Goal: Task Accomplishment & Management: Complete application form

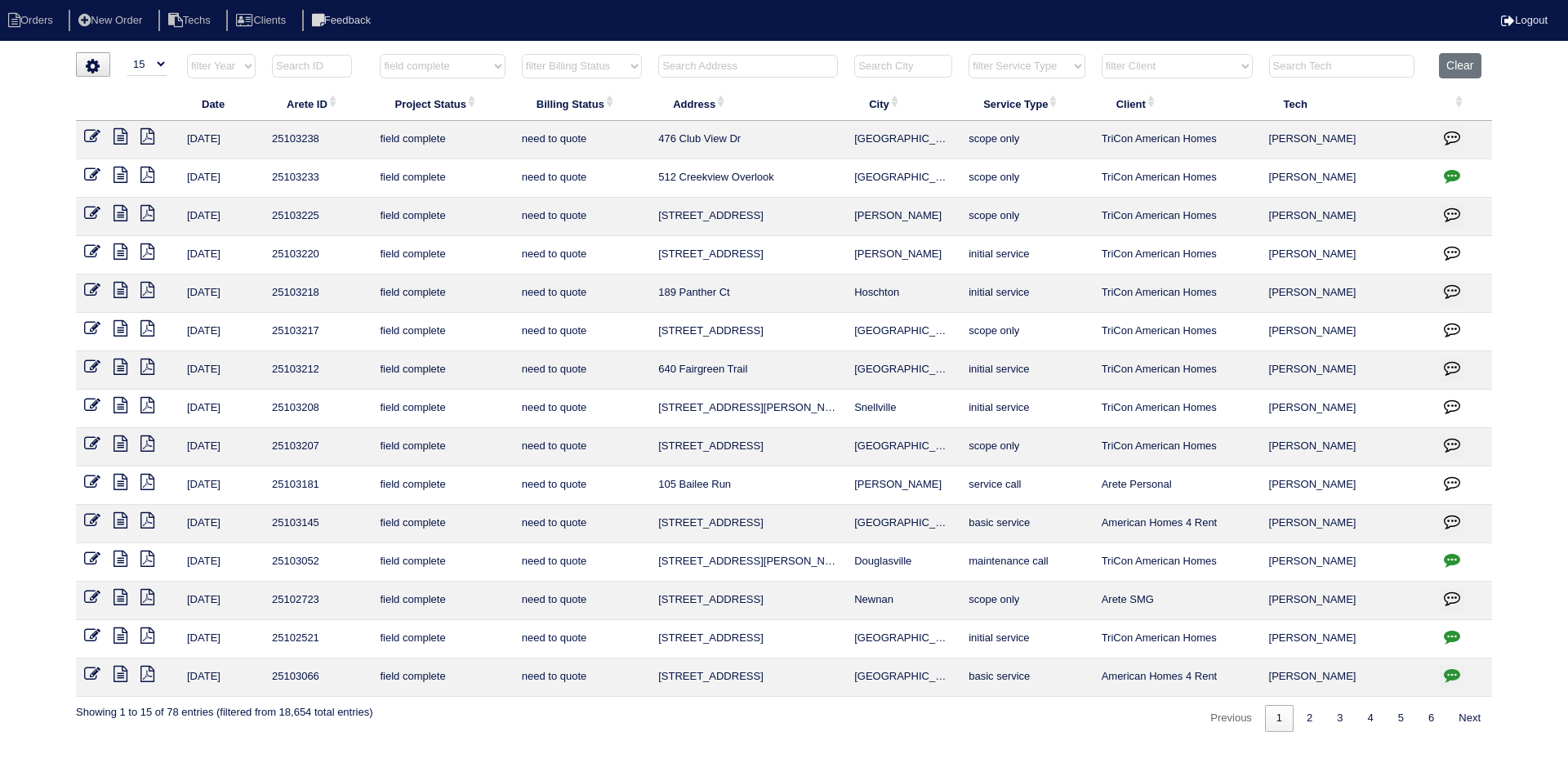
select select "15"
select select "field complete"
select select "need to quote"
click at [717, 68] on input "text" at bounding box center [748, 67] width 180 height 23
type input "101"
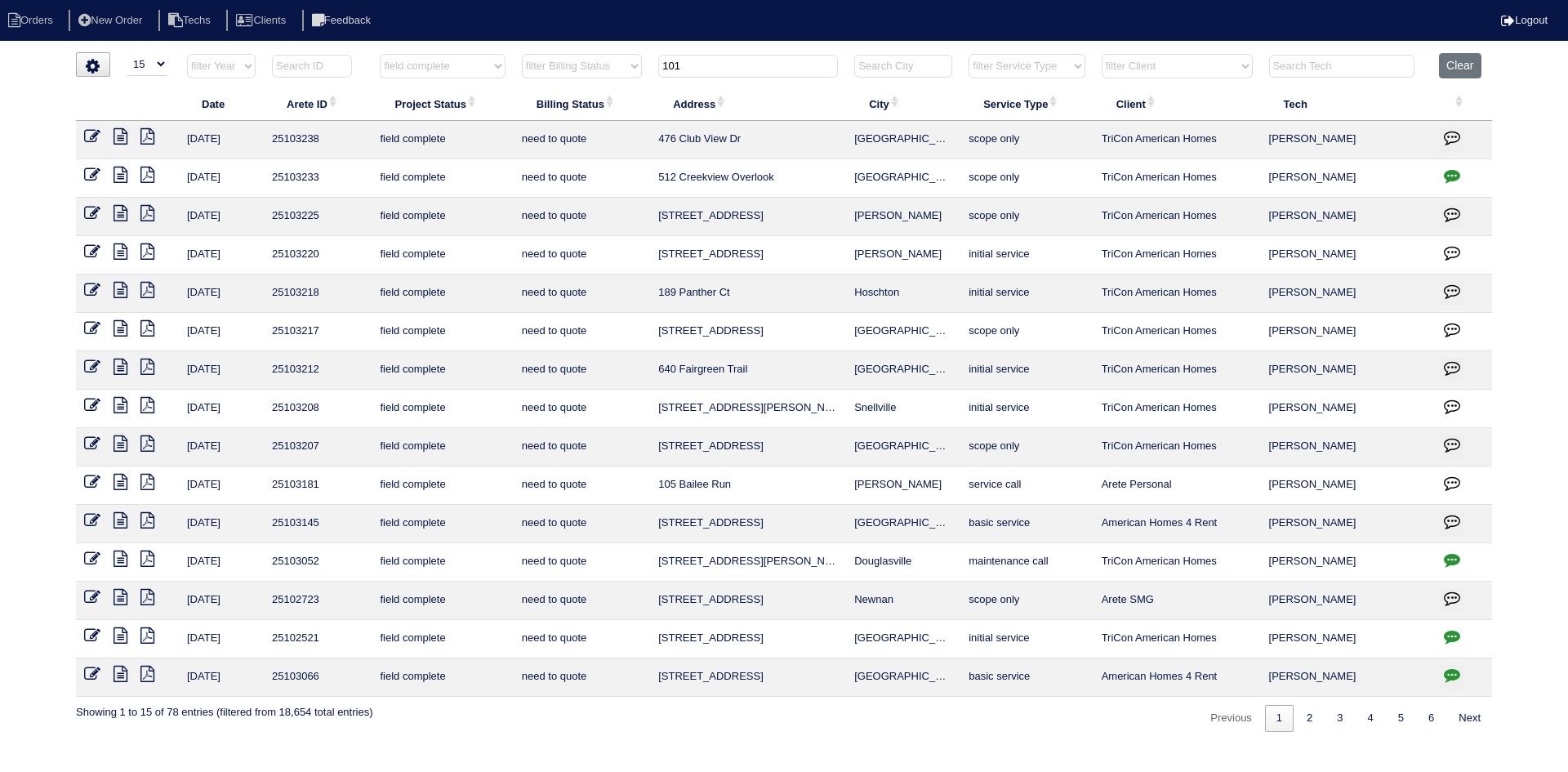
select select "field complete"
select select "need to quote"
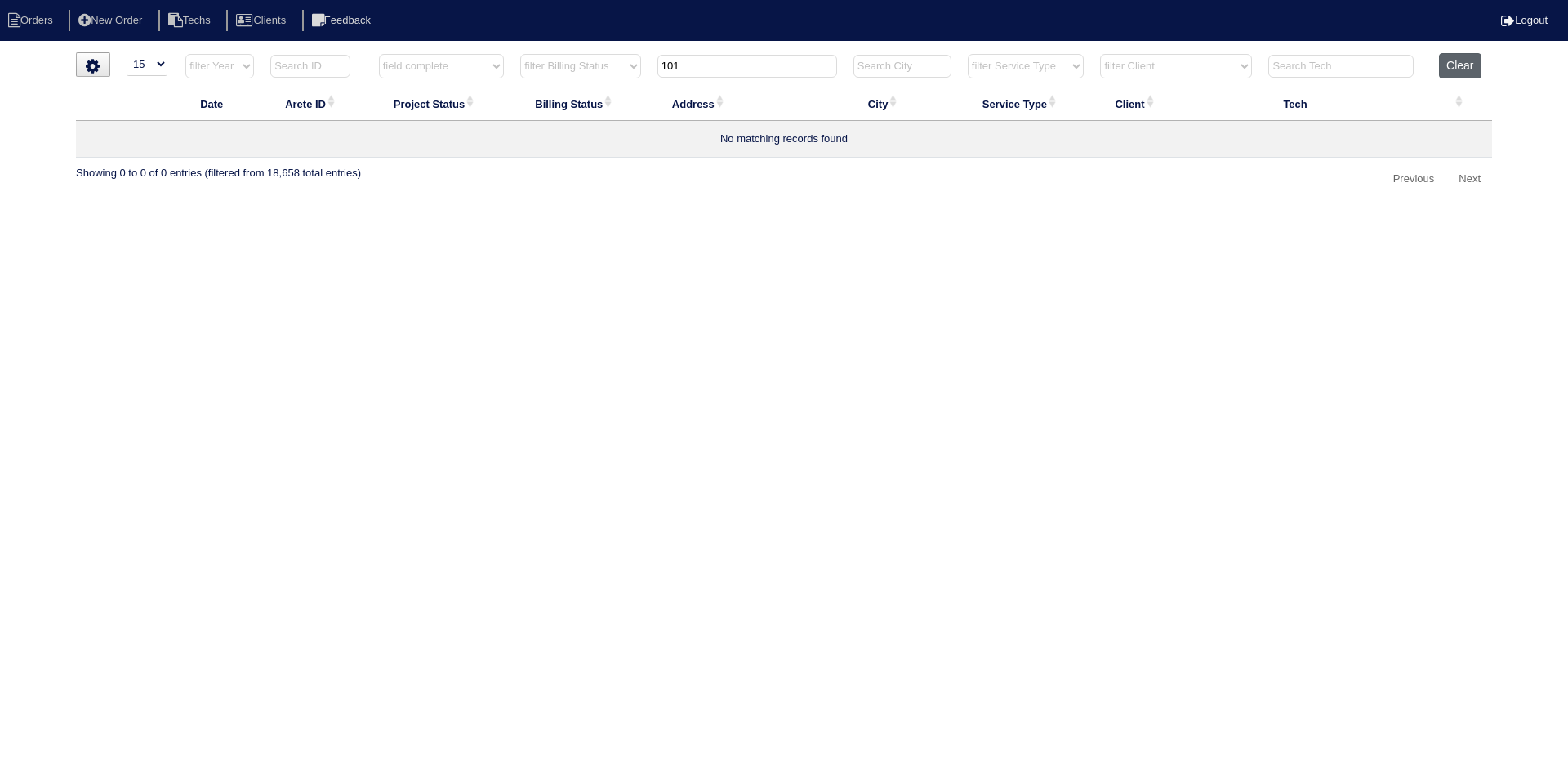
type input "101"
click at [1452, 68] on button "Clear" at bounding box center [1460, 66] width 42 height 25
select select
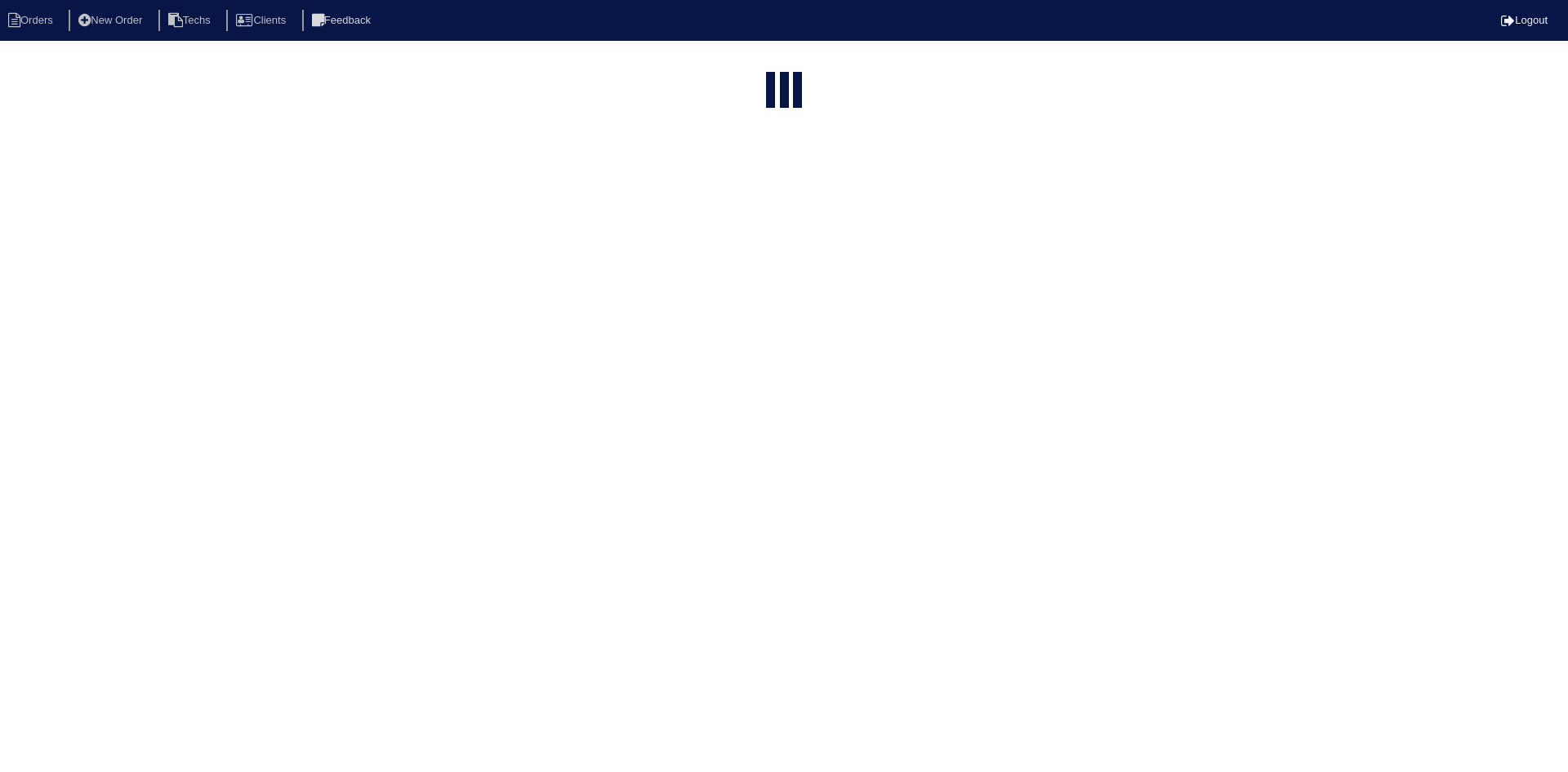
select select "15"
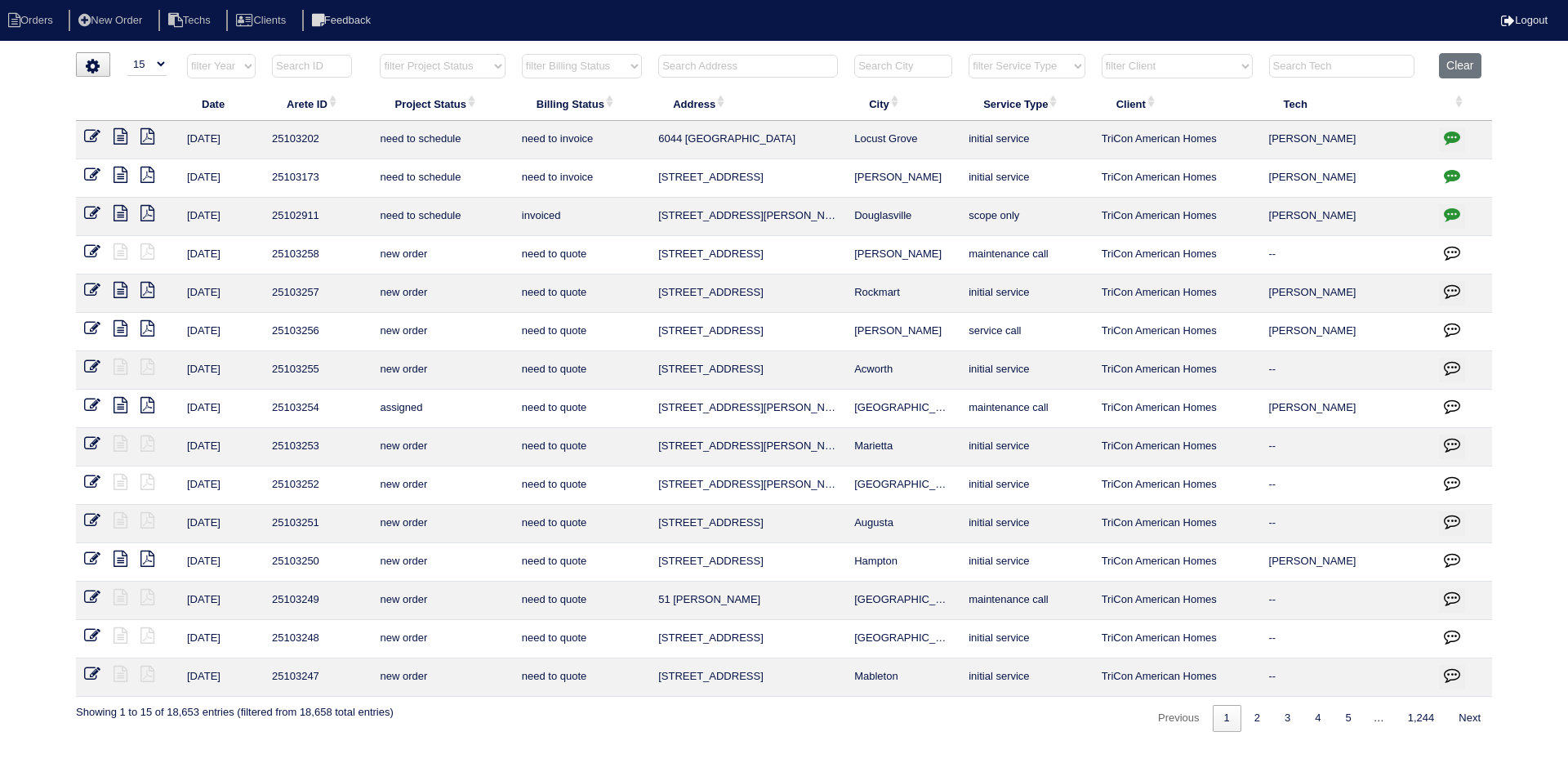
click at [774, 64] on input "text" at bounding box center [748, 67] width 180 height 23
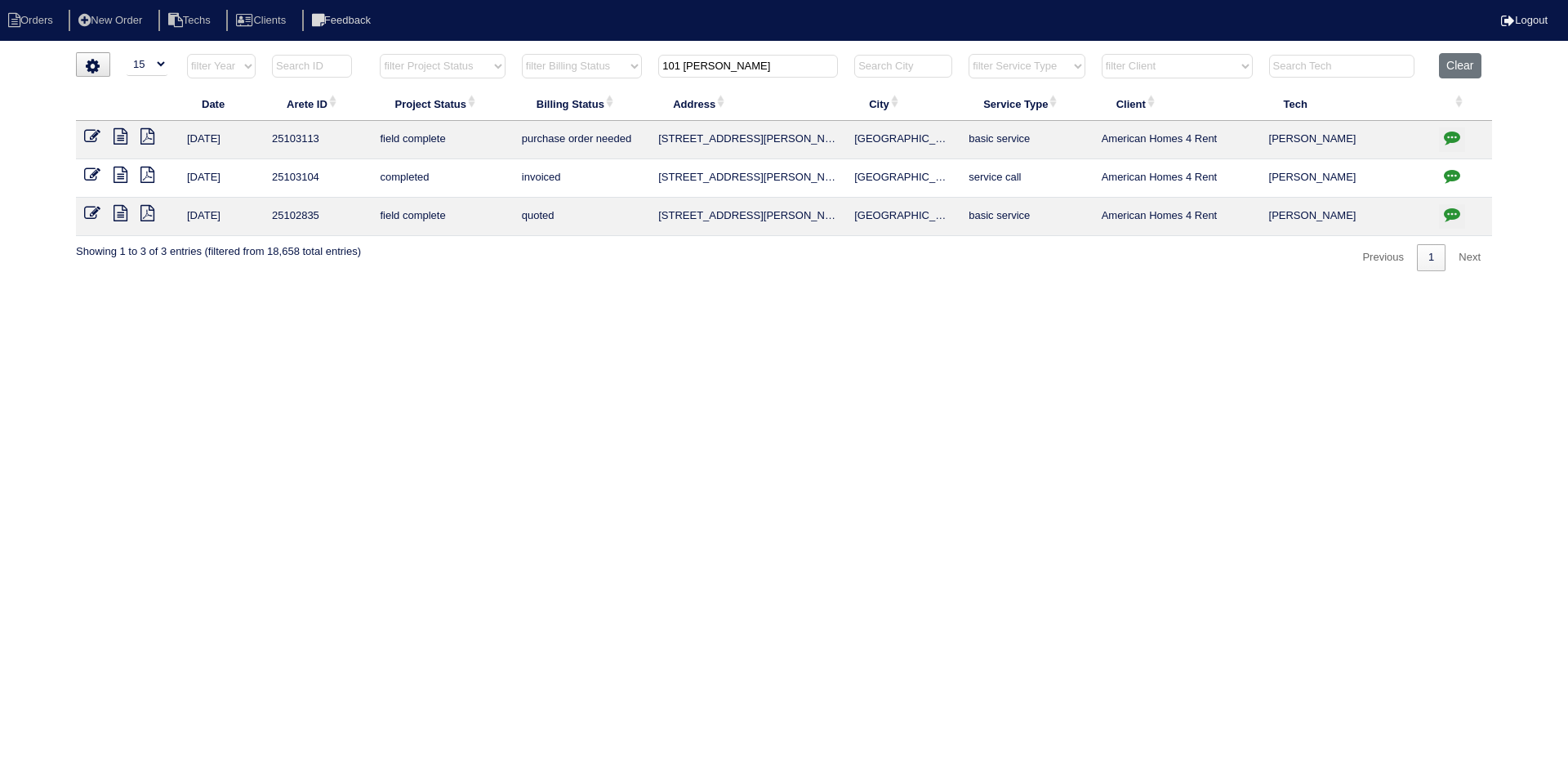
type input "101 randy"
click at [145, 170] on icon at bounding box center [147, 175] width 14 height 17
click at [146, 209] on icon at bounding box center [147, 214] width 14 height 17
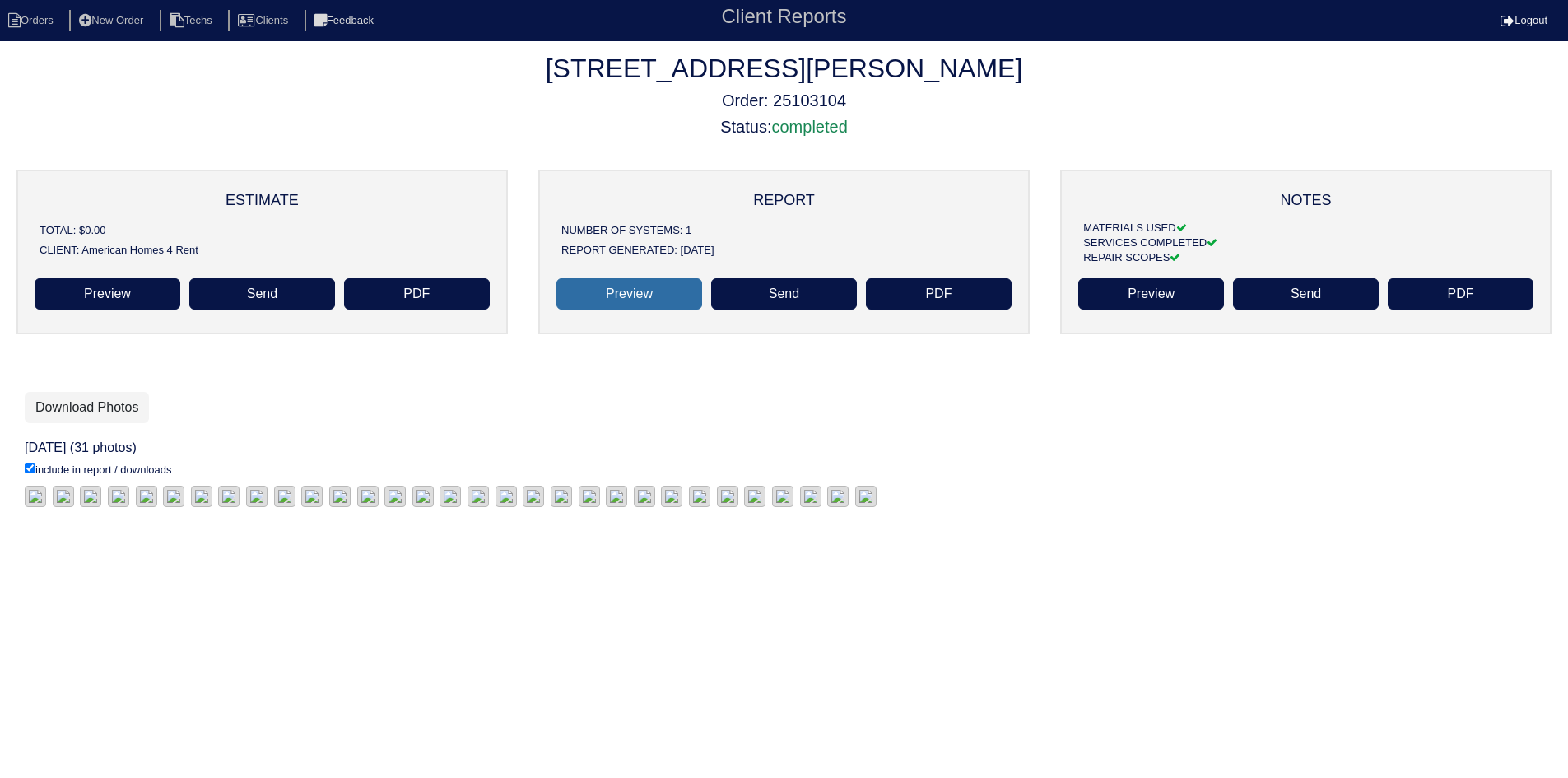
click at [640, 295] on link "Preview" at bounding box center [629, 293] width 146 height 31
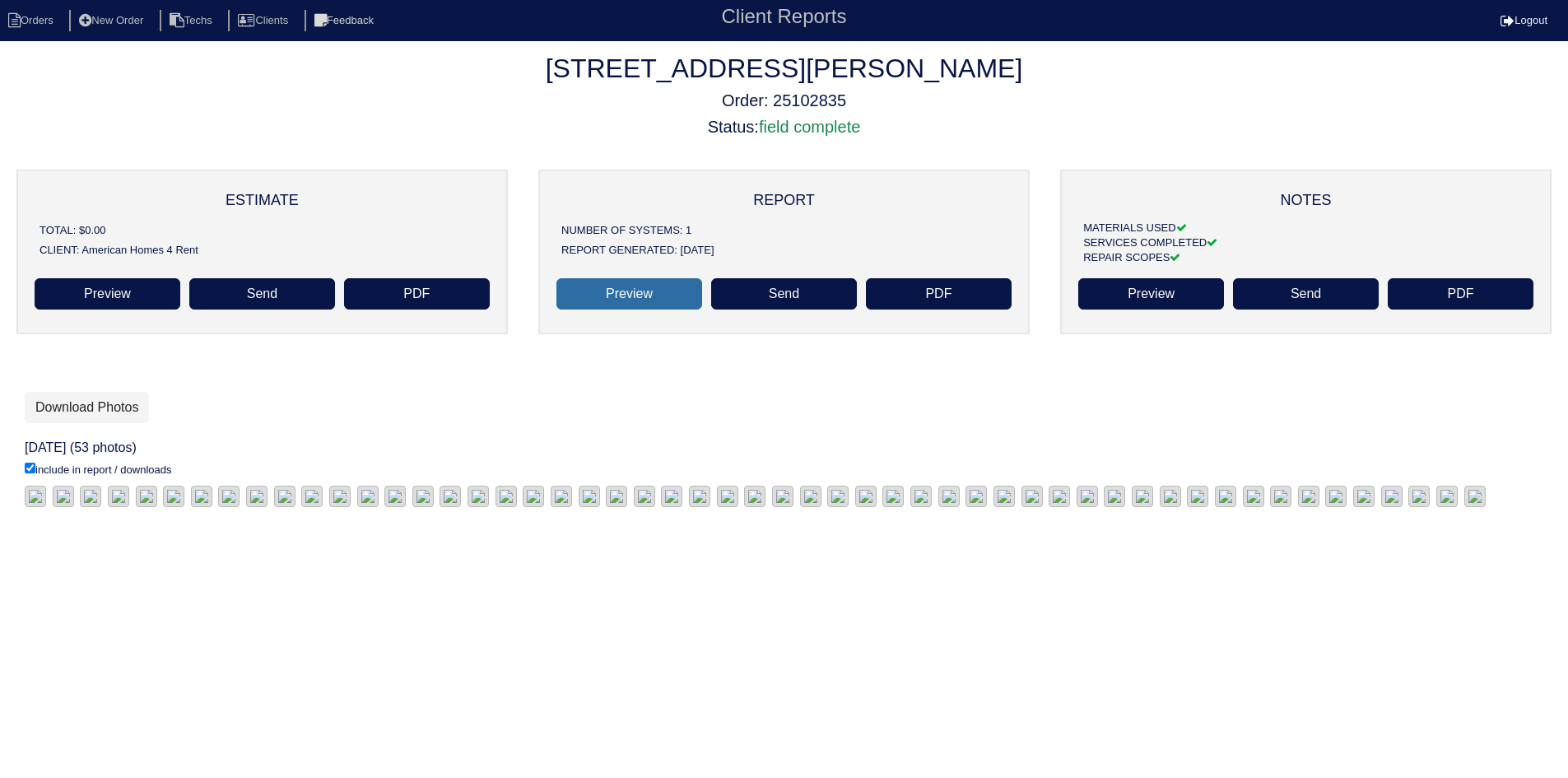
click at [628, 297] on link "Preview" at bounding box center [629, 293] width 146 height 31
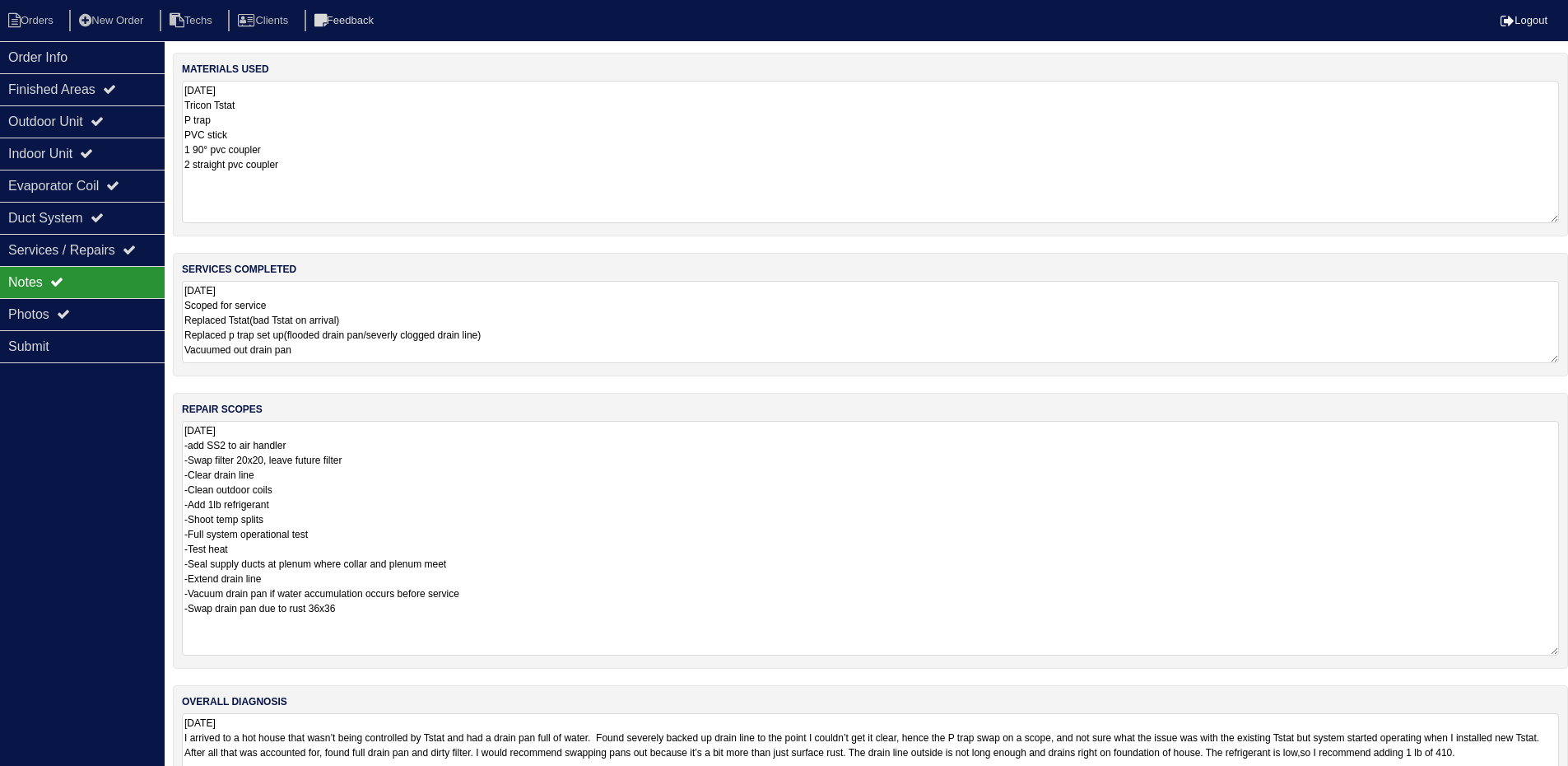
scroll to position [181, 0]
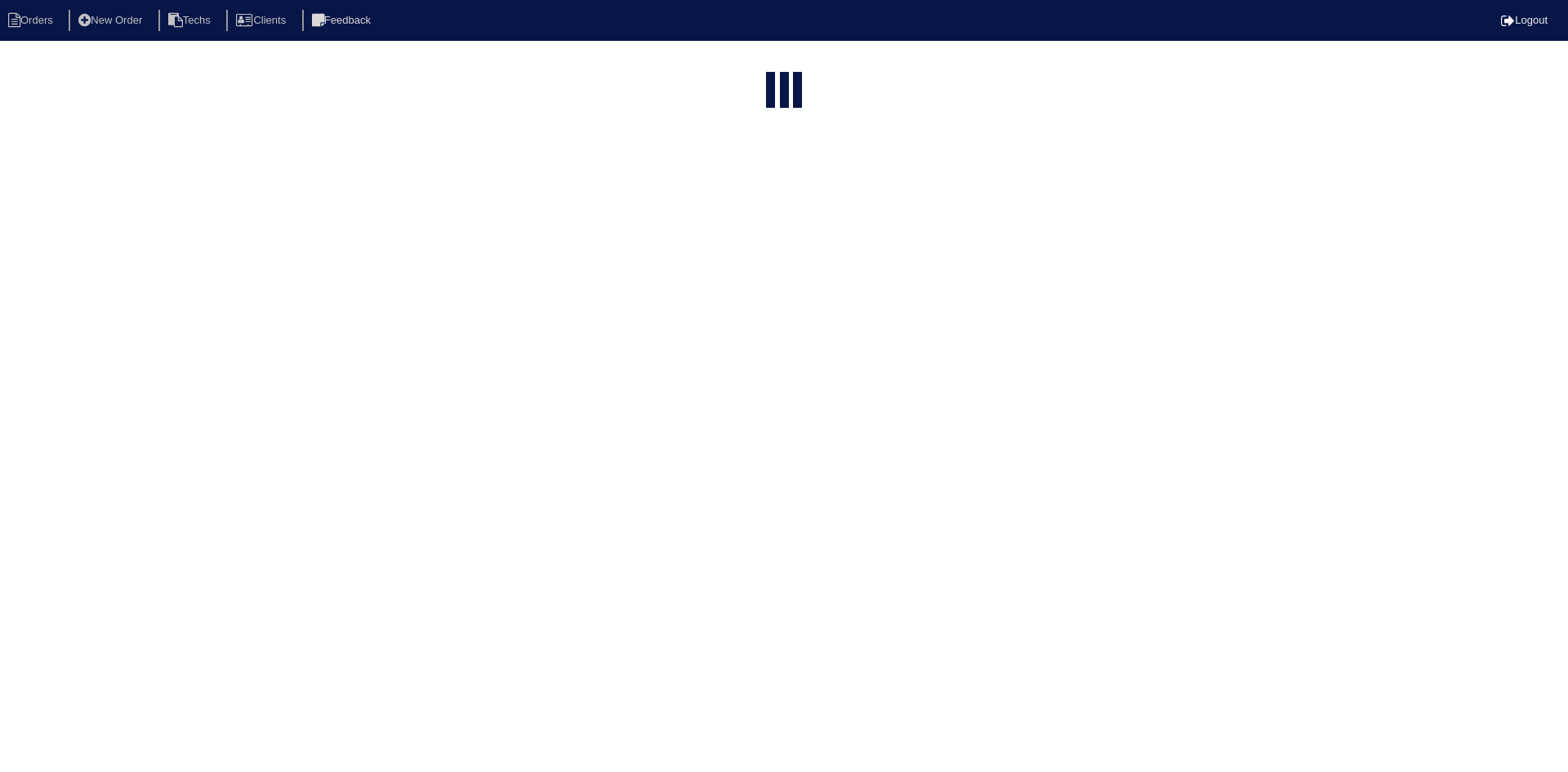
select select "15"
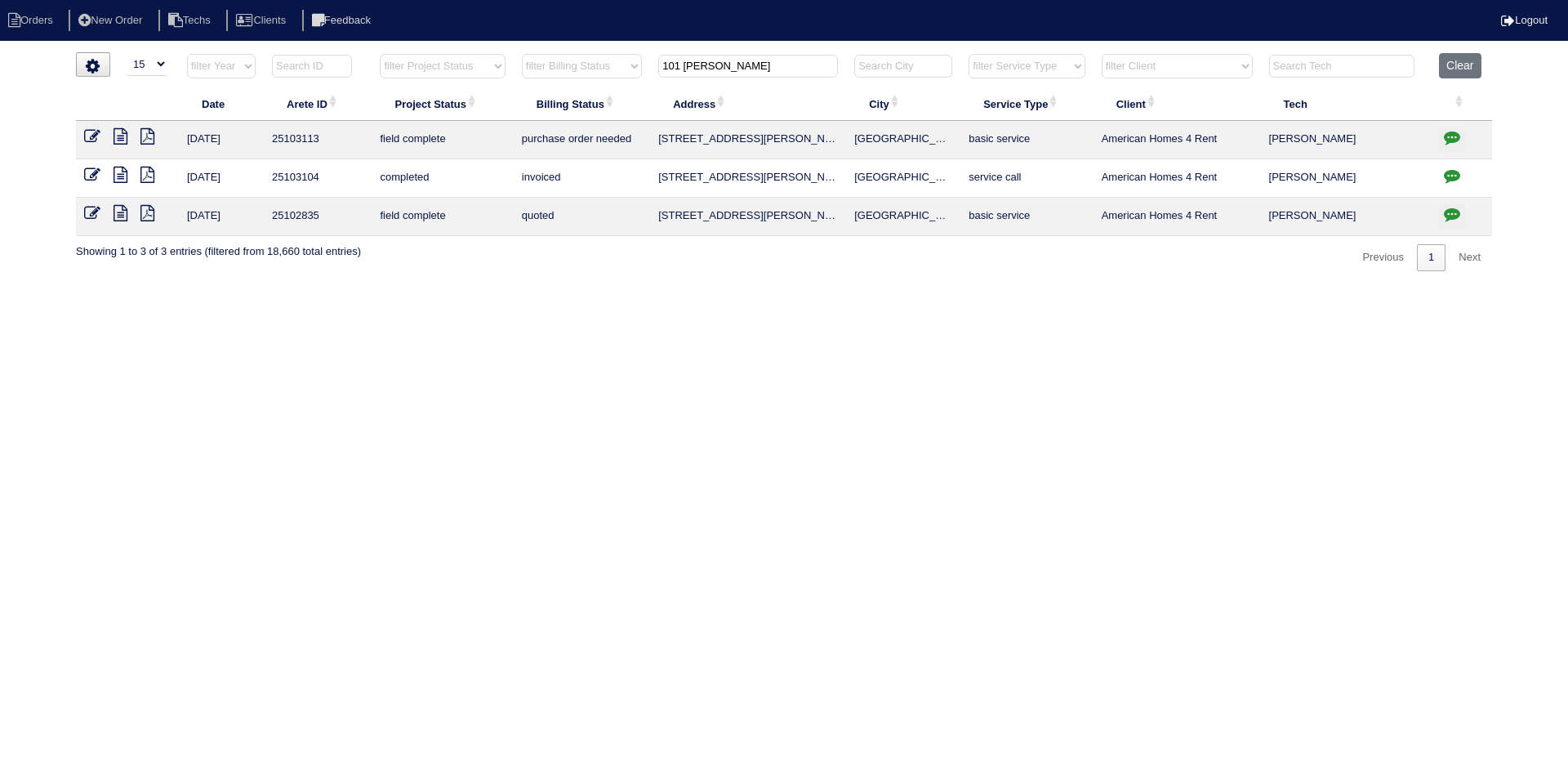
click at [717, 67] on input "101 randy" at bounding box center [748, 67] width 180 height 23
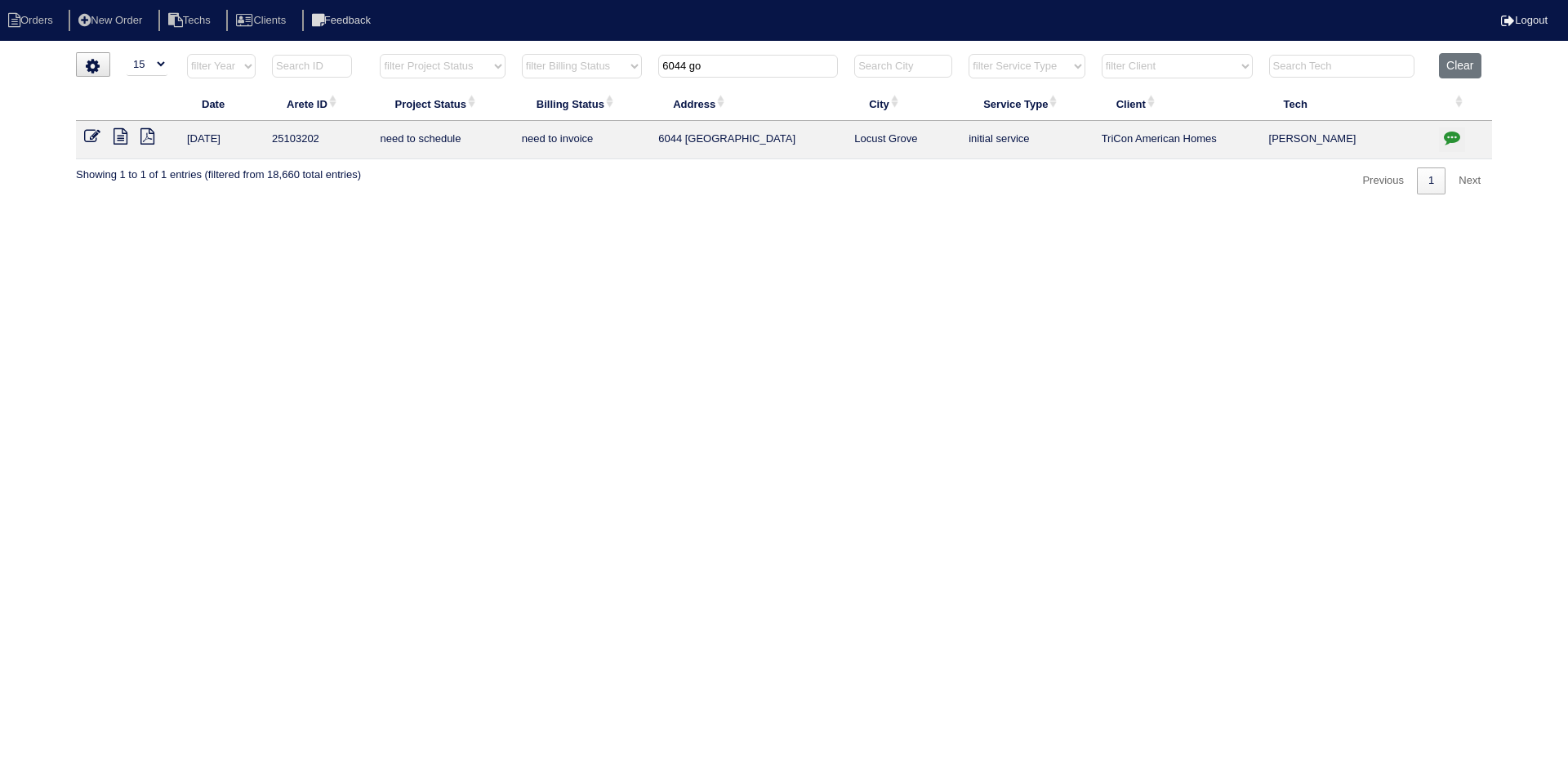
type input "6044 go"
click at [118, 132] on icon at bounding box center [121, 136] width 14 height 17
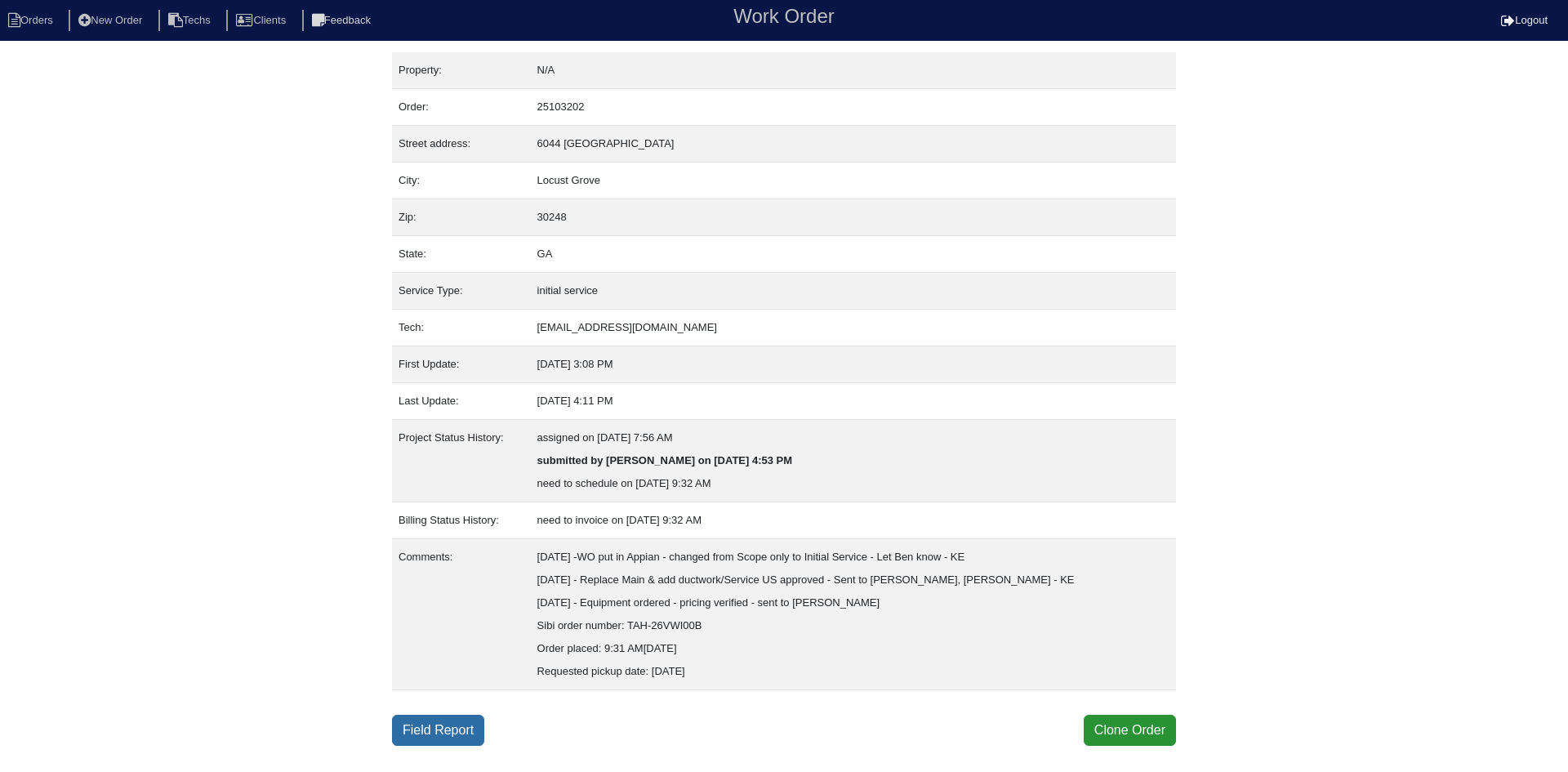
click at [431, 728] on link "Field Report" at bounding box center [438, 730] width 92 height 31
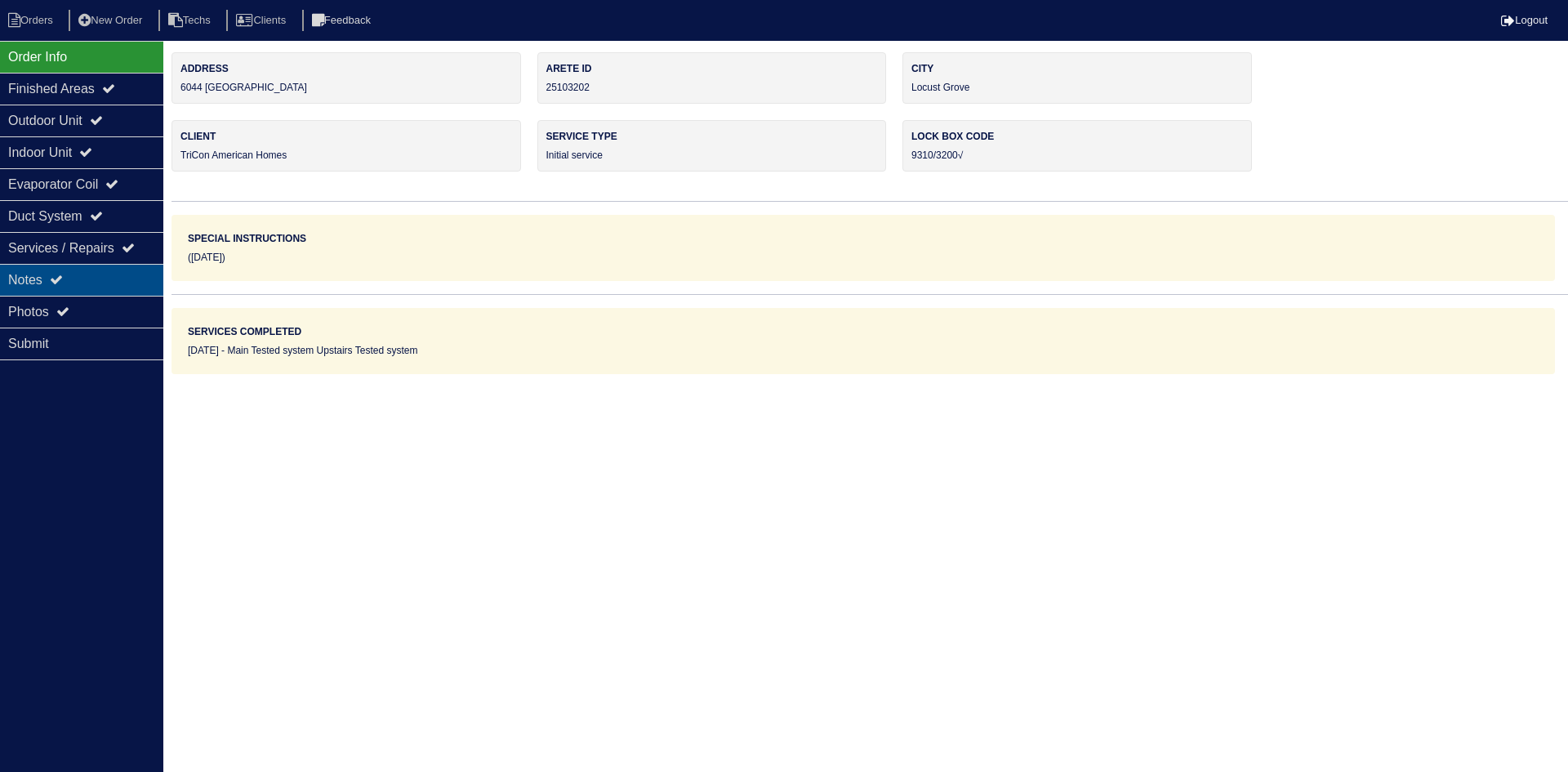
click at [72, 275] on div "Notes" at bounding box center [81, 280] width 163 height 32
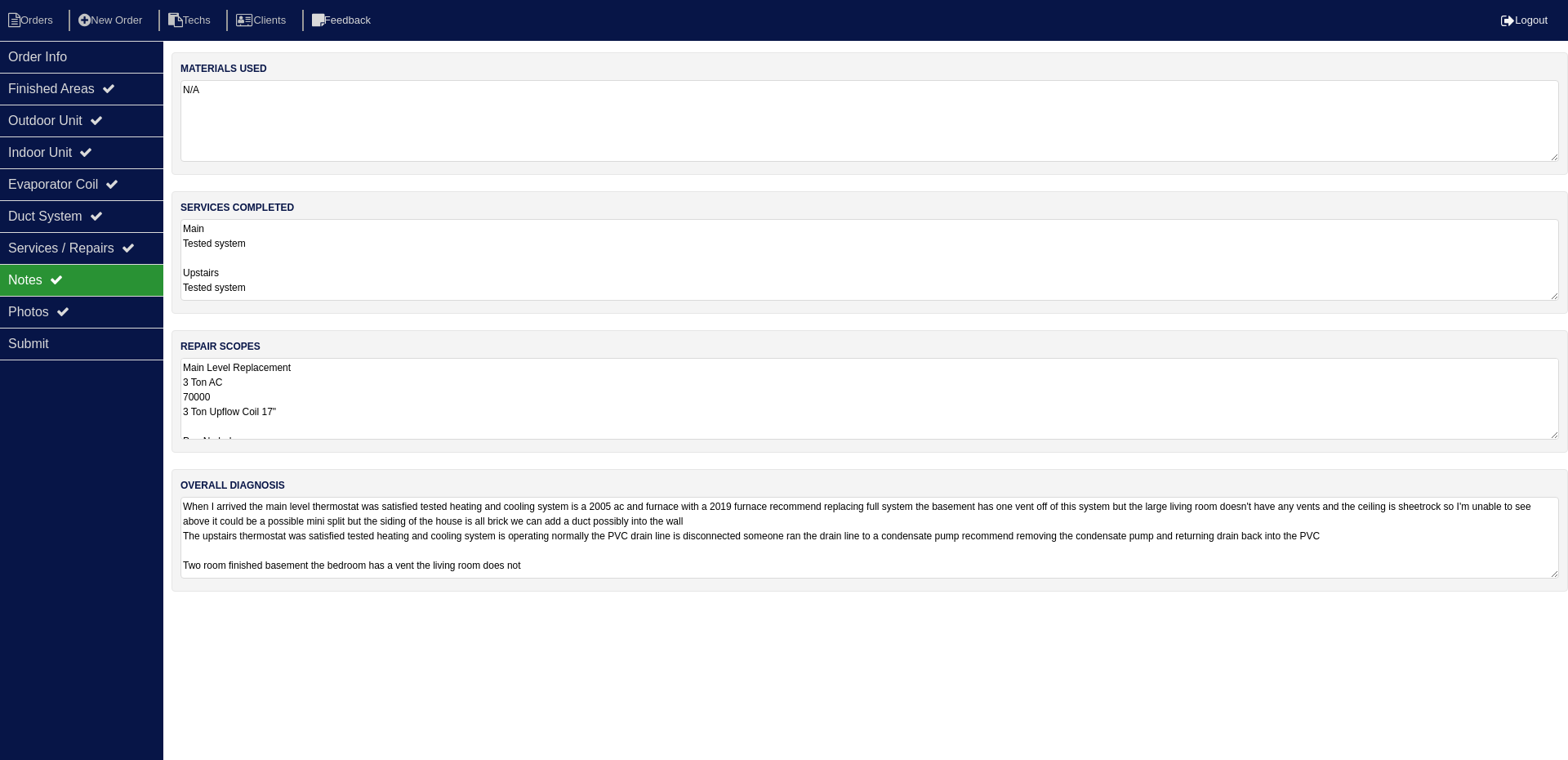
click at [565, 358] on textarea "Main Level Replacement 3 Ton AC 70000 3 Ton Upflow Coil 17" Pan No hole 36x36 P…" at bounding box center [870, 398] width 1378 height 81
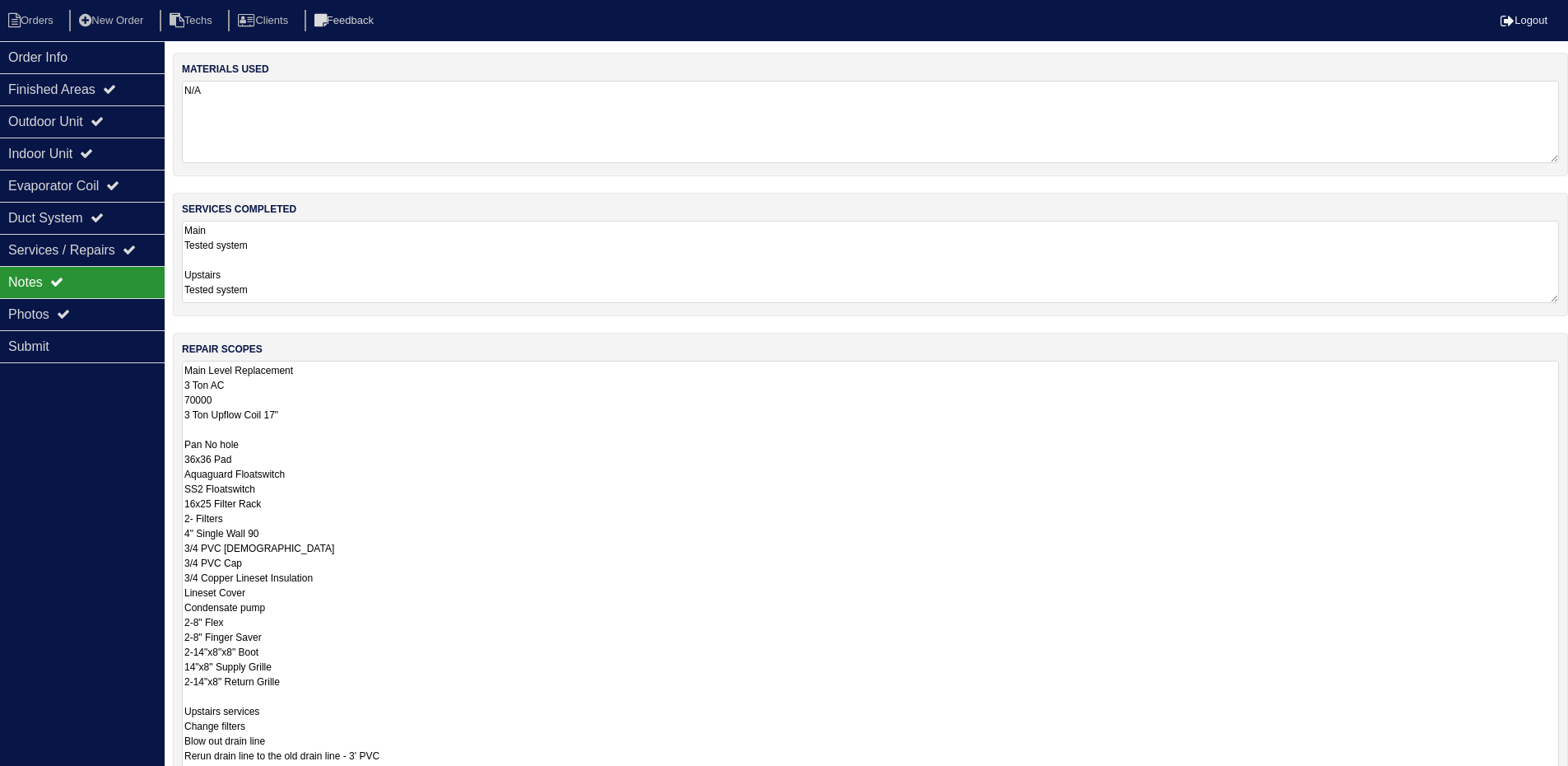
click at [238, 657] on textarea "Main Level Replacement 3 Ton AC 70000 3 Ton Upflow Coil 17" Pan No hole 36x36 P…" at bounding box center [870, 592] width 1377 height 463
click at [212, 668] on textarea "Main Level Replacement 3 Ton AC 70000 3 Ton Upflow Coil 17" Pan No hole 36x36 P…" at bounding box center [870, 592] width 1377 height 463
click at [223, 682] on textarea "Main Level Replacement 3 Ton AC 70000 3 Ton Upflow Coil 17" Pan No hole 36x36 P…" at bounding box center [870, 592] width 1377 height 463
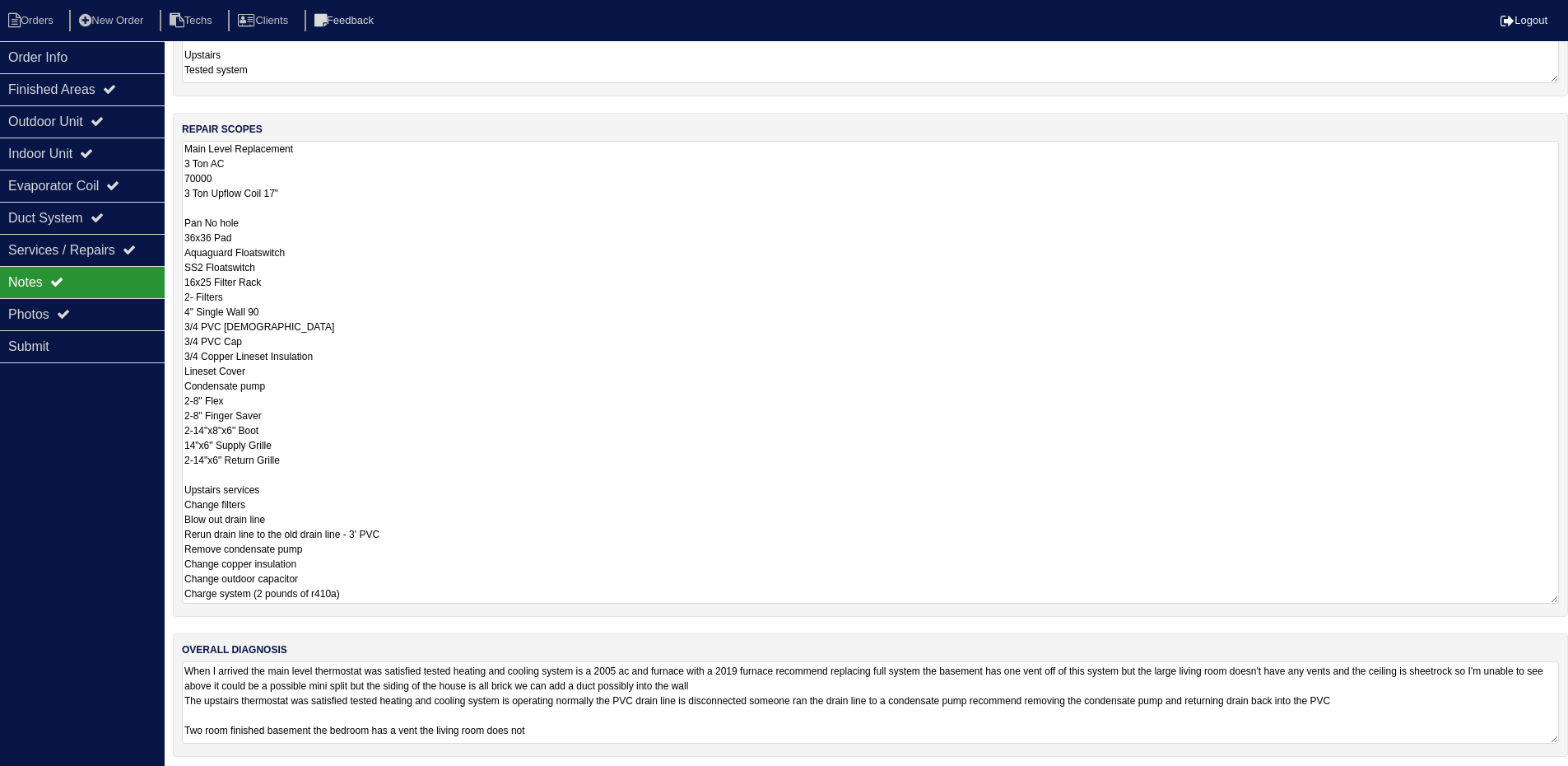
scroll to position [227, 0]
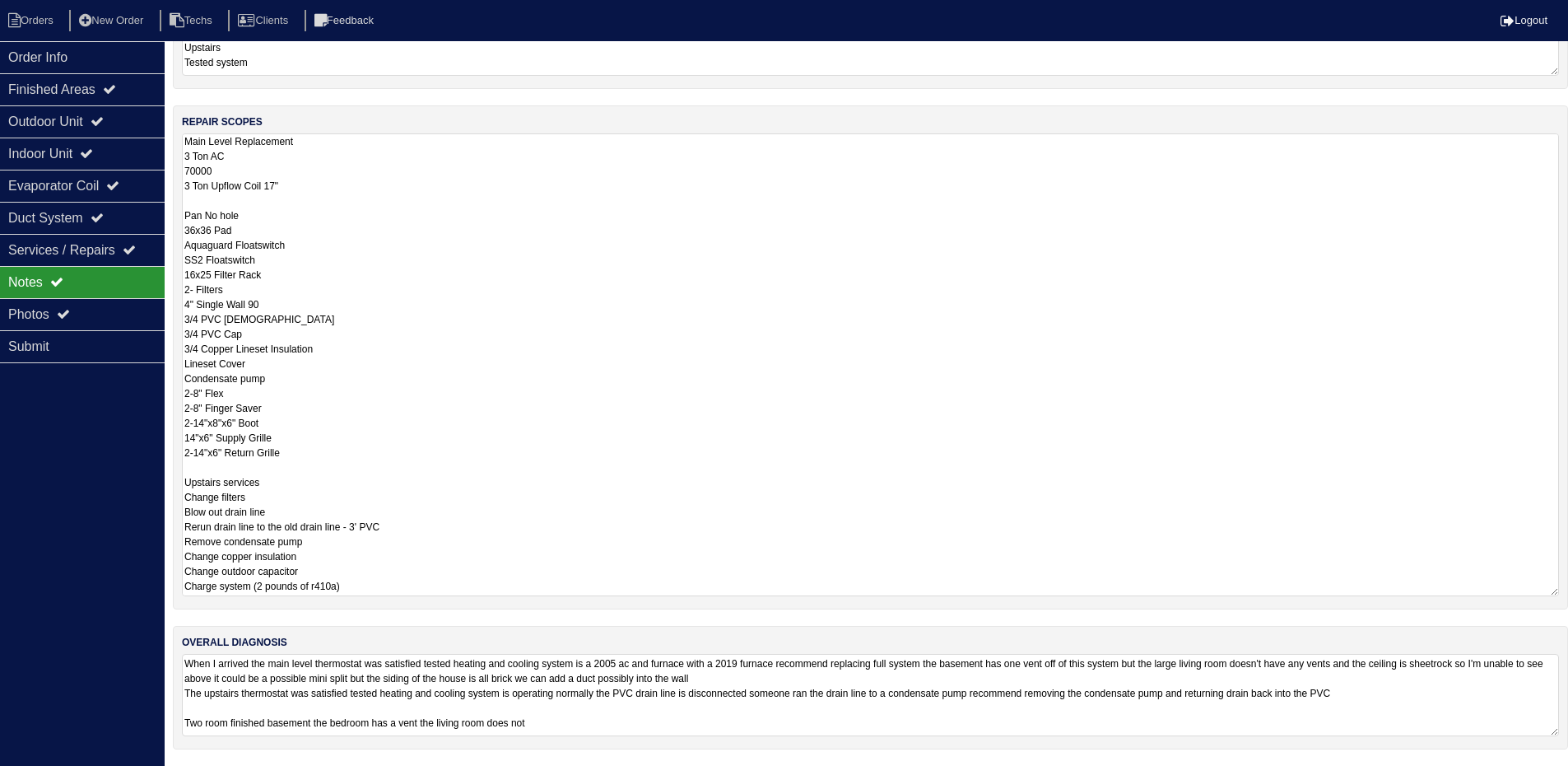
type textarea "Main Level Replacement 3 Ton AC 70000 3 Ton Upflow Coil 17" Pan No hole 36x36 P…"
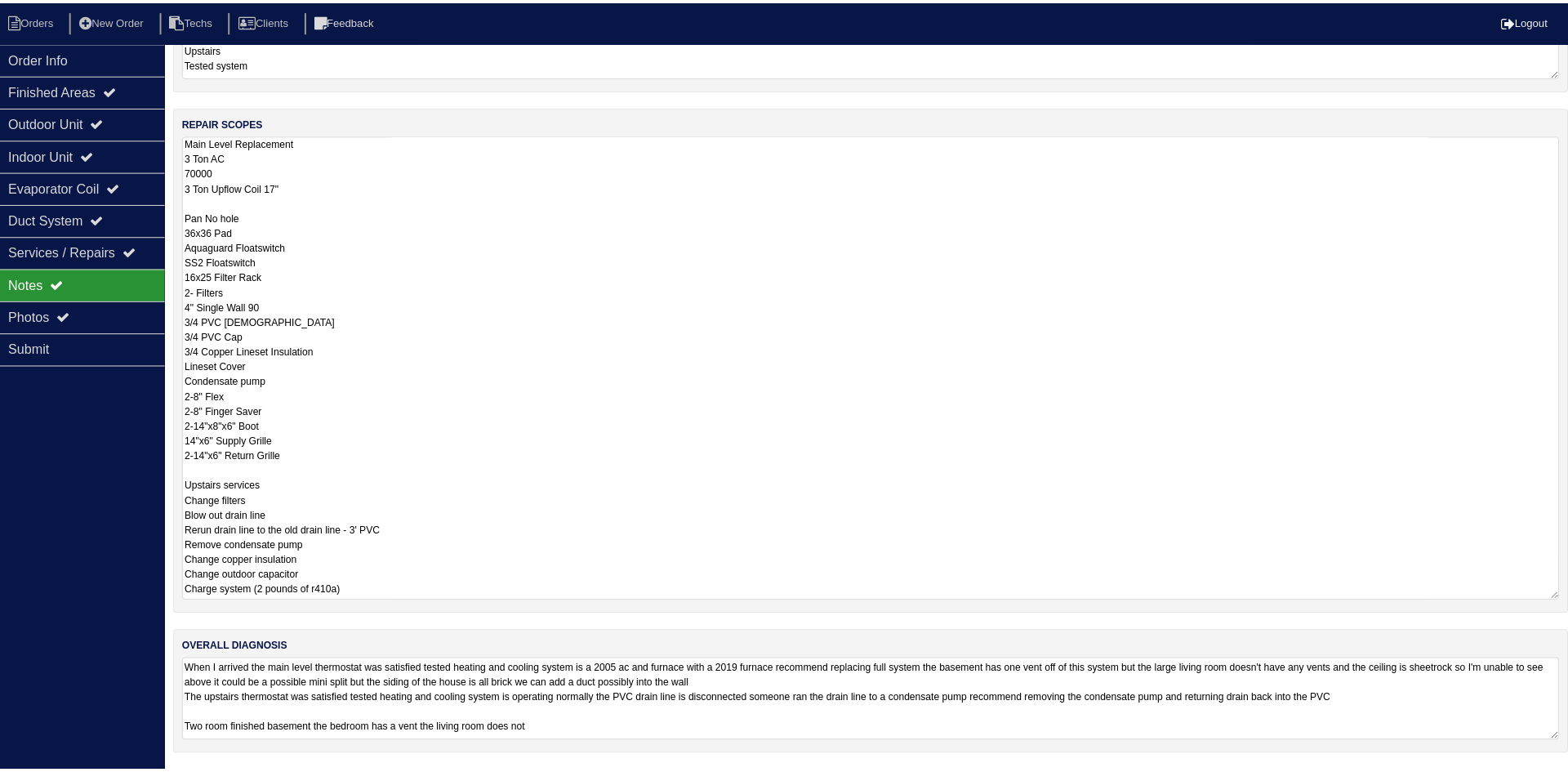
scroll to position [0, 0]
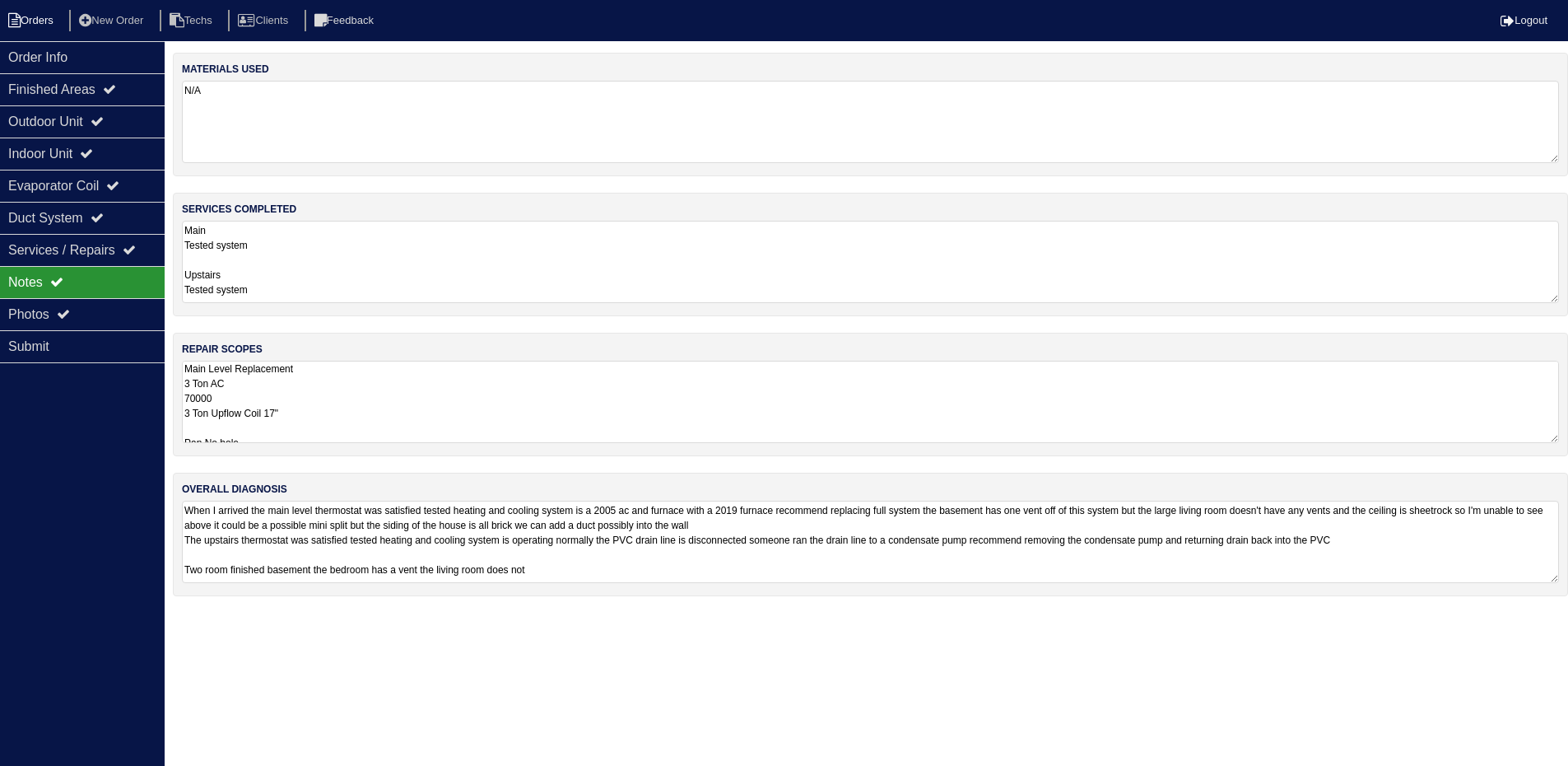
click at [41, 18] on li "Orders" at bounding box center [34, 21] width 67 height 23
select select "15"
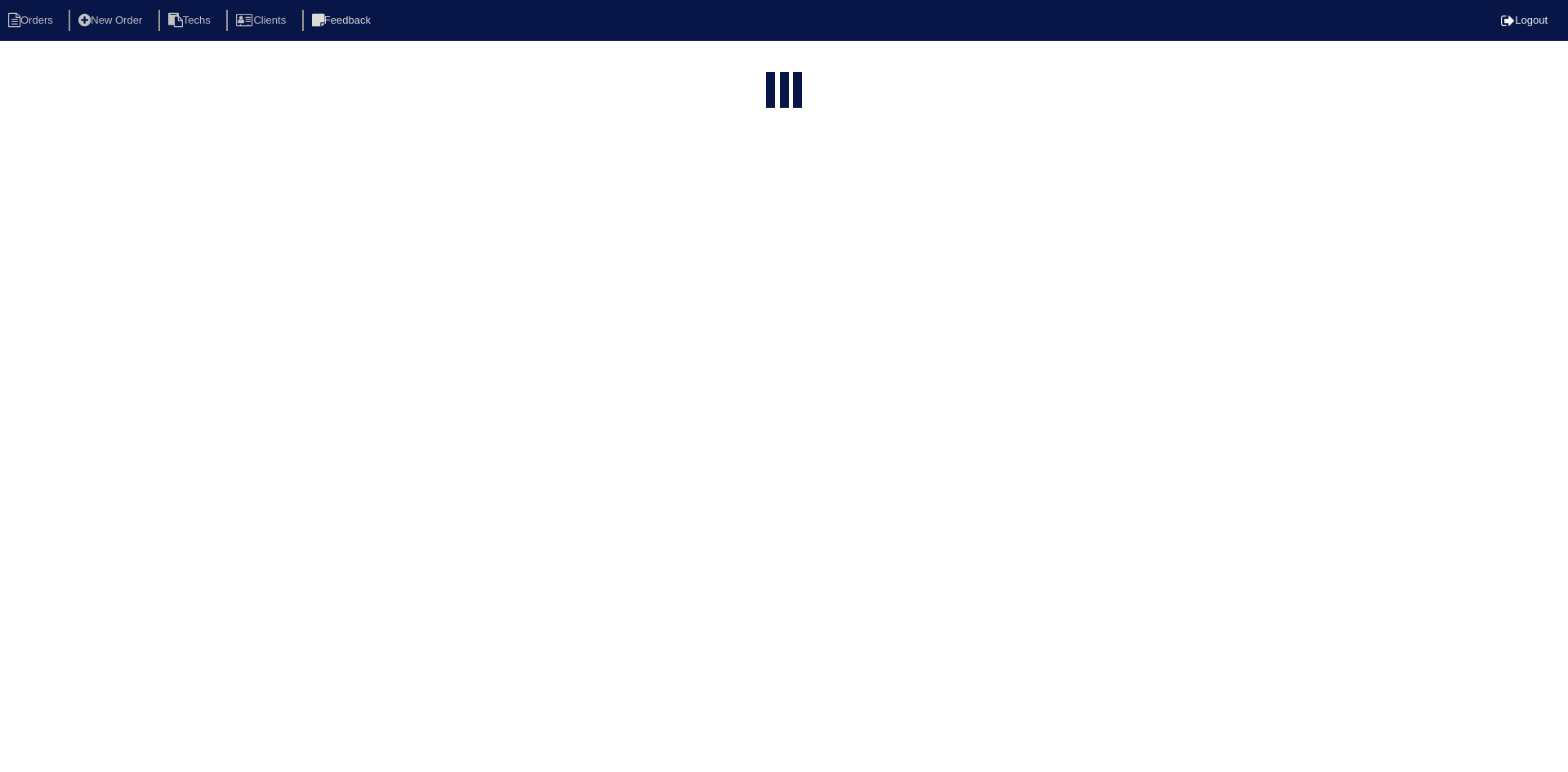
type input "6044 go"
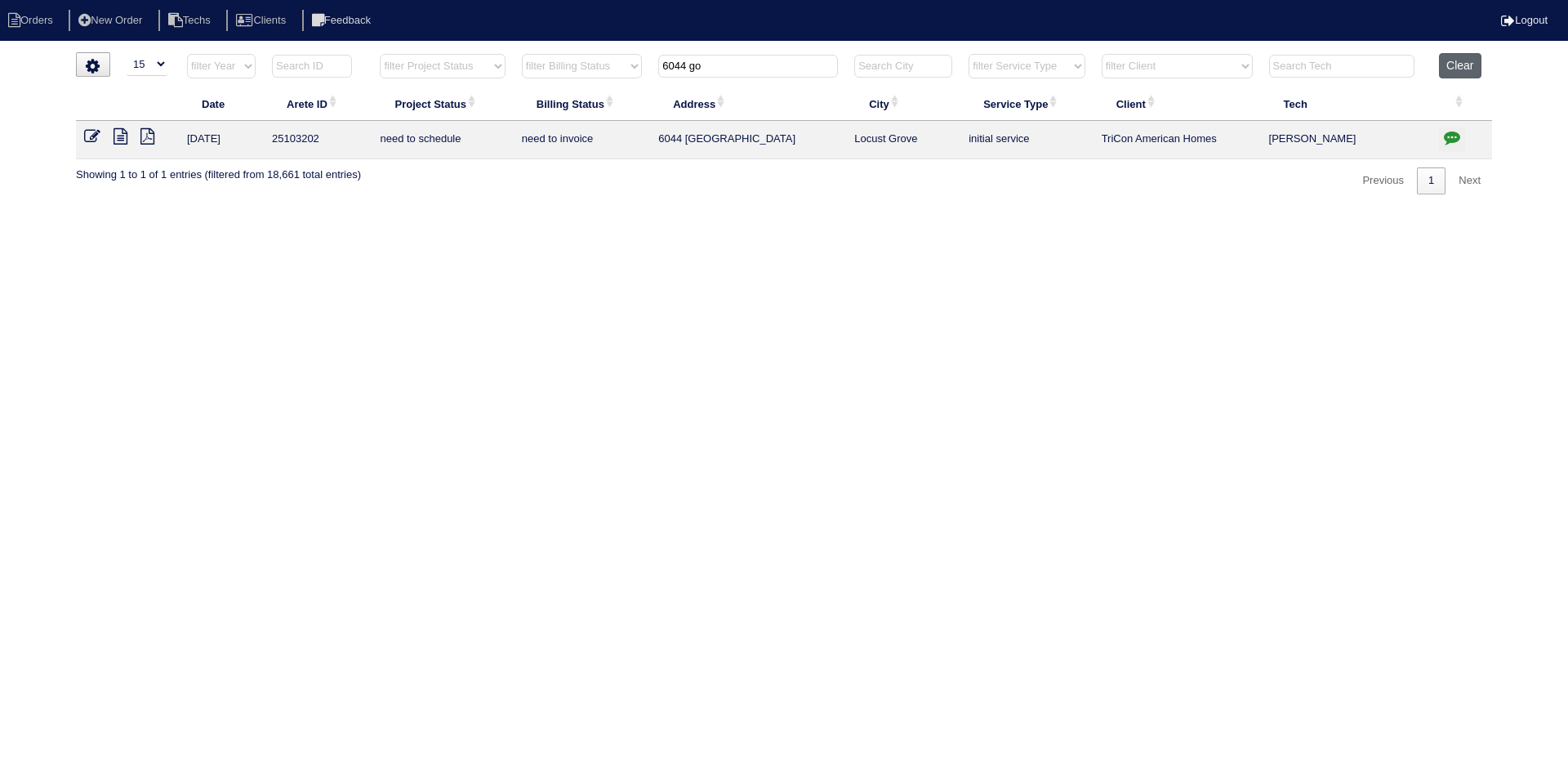
click at [1464, 62] on button "Clear" at bounding box center [1460, 66] width 42 height 25
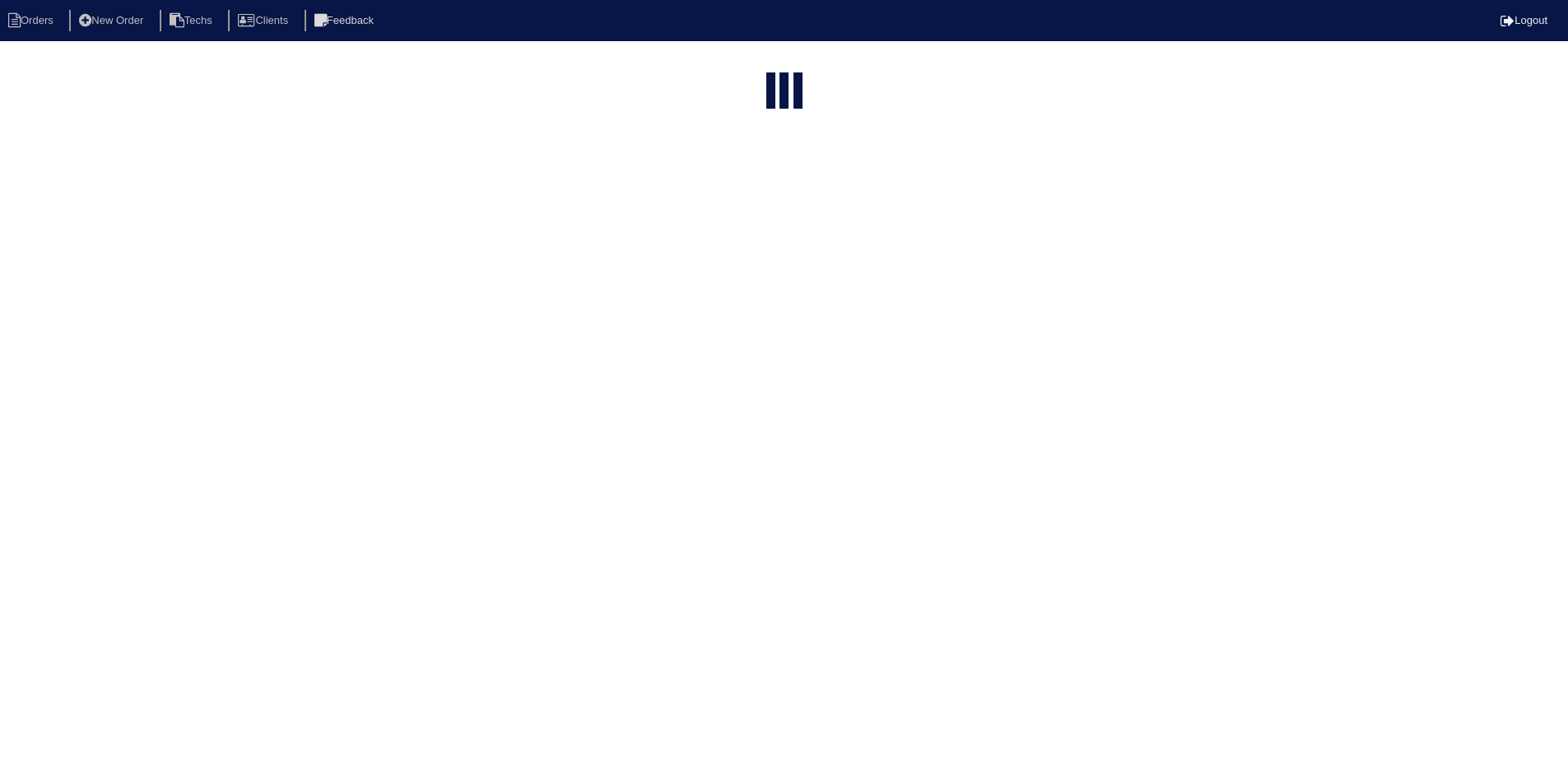
select select "15"
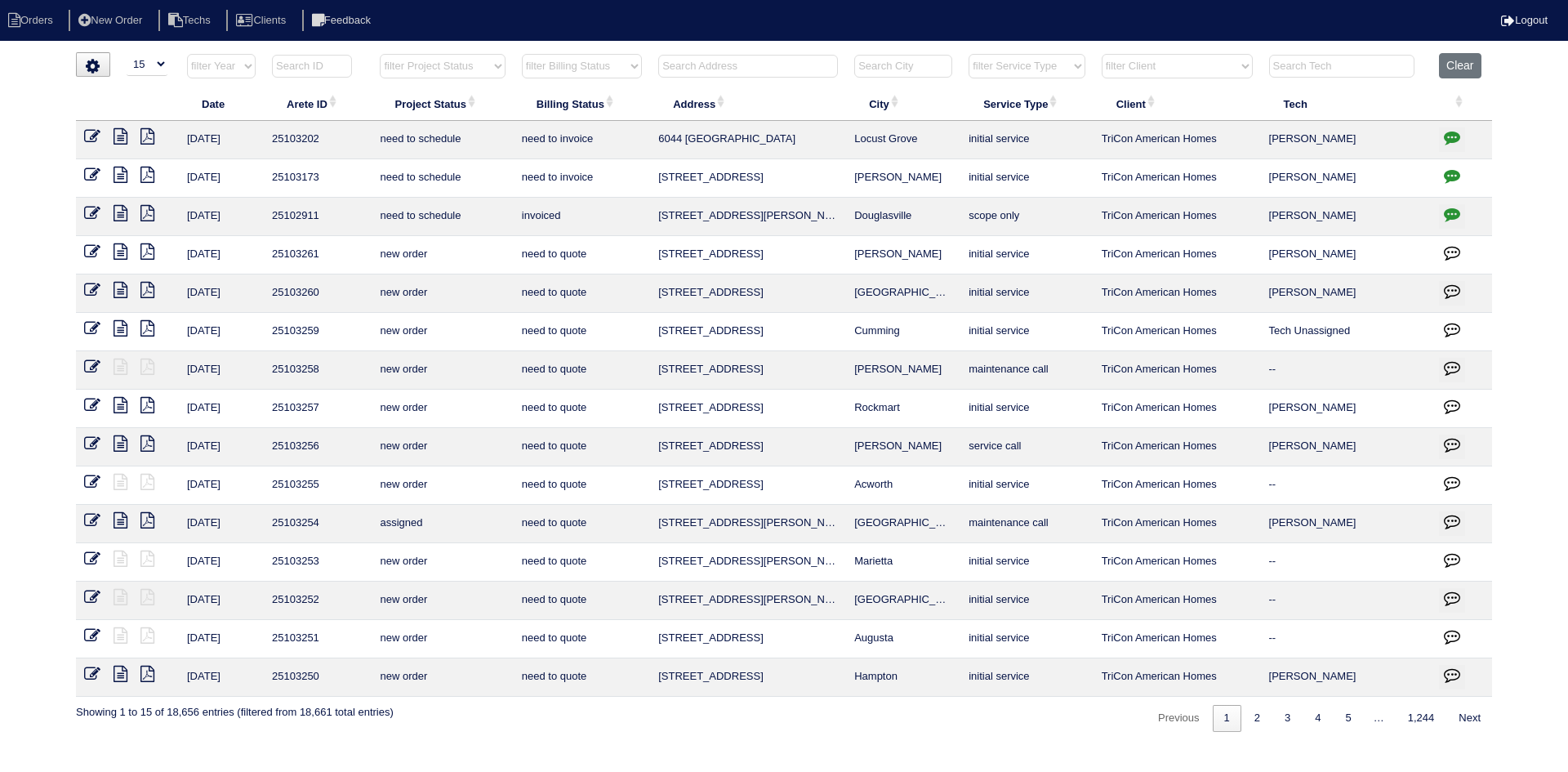
click at [475, 62] on select "filter Project Status -- Any Project Status -- new order assigned in progress f…" at bounding box center [442, 66] width 125 height 24
click at [380, 54] on select "filter Project Status -- Any Project Status -- new order assigned in progress f…" at bounding box center [442, 66] width 125 height 24
select select "field complete"
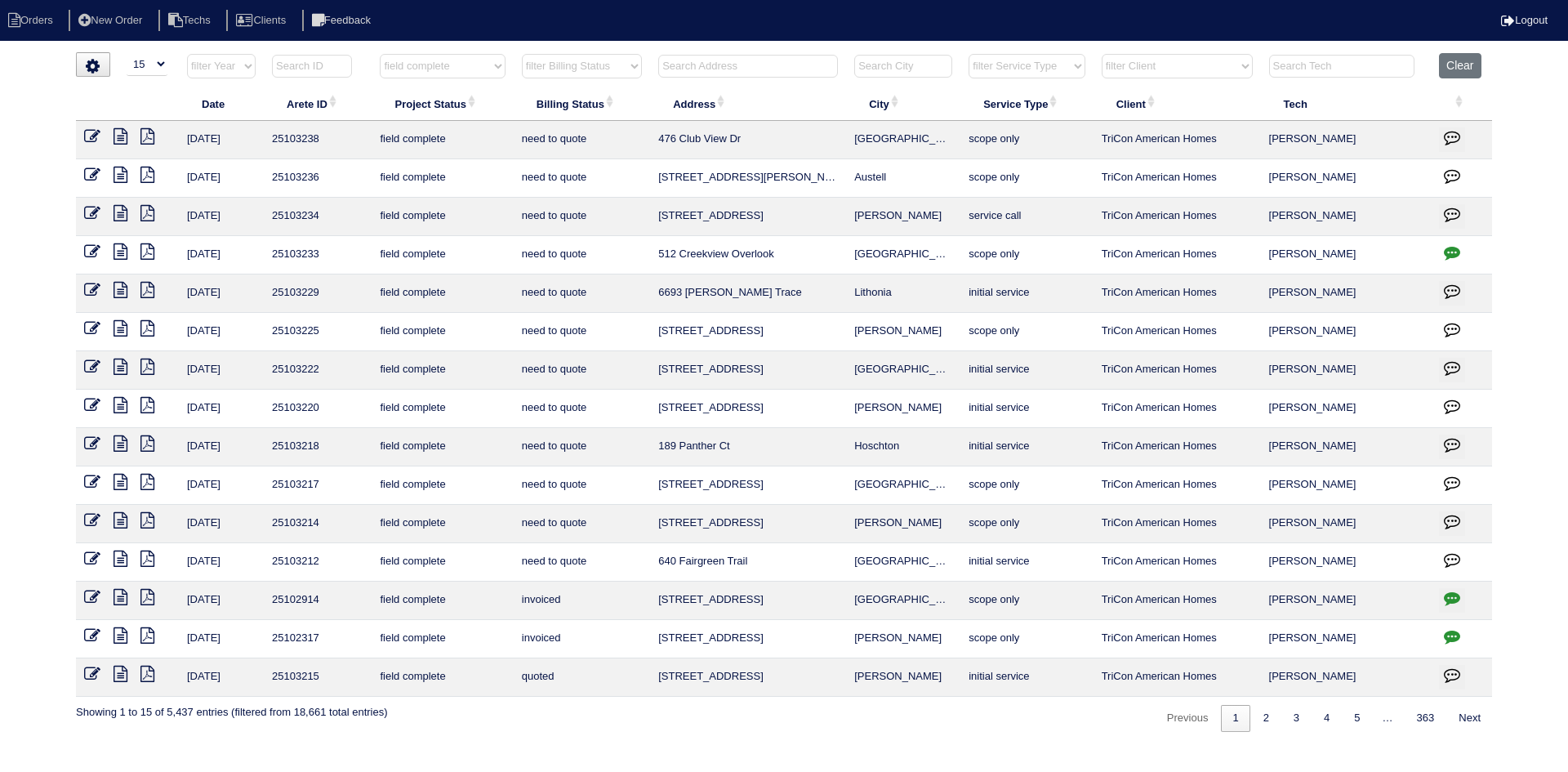
drag, startPoint x: 601, startPoint y: 71, endPoint x: 607, endPoint y: 77, distance: 8.5
click at [601, 70] on select "filter Billing Status -- Any Billing Status -- need to quote quoted need to inv…" at bounding box center [582, 66] width 120 height 24
select select "need to quote"
click at [522, 54] on select "filter Billing Status -- Any Billing Status -- need to quote quoted need to inv…" at bounding box center [582, 66] width 120 height 24
select select "field complete"
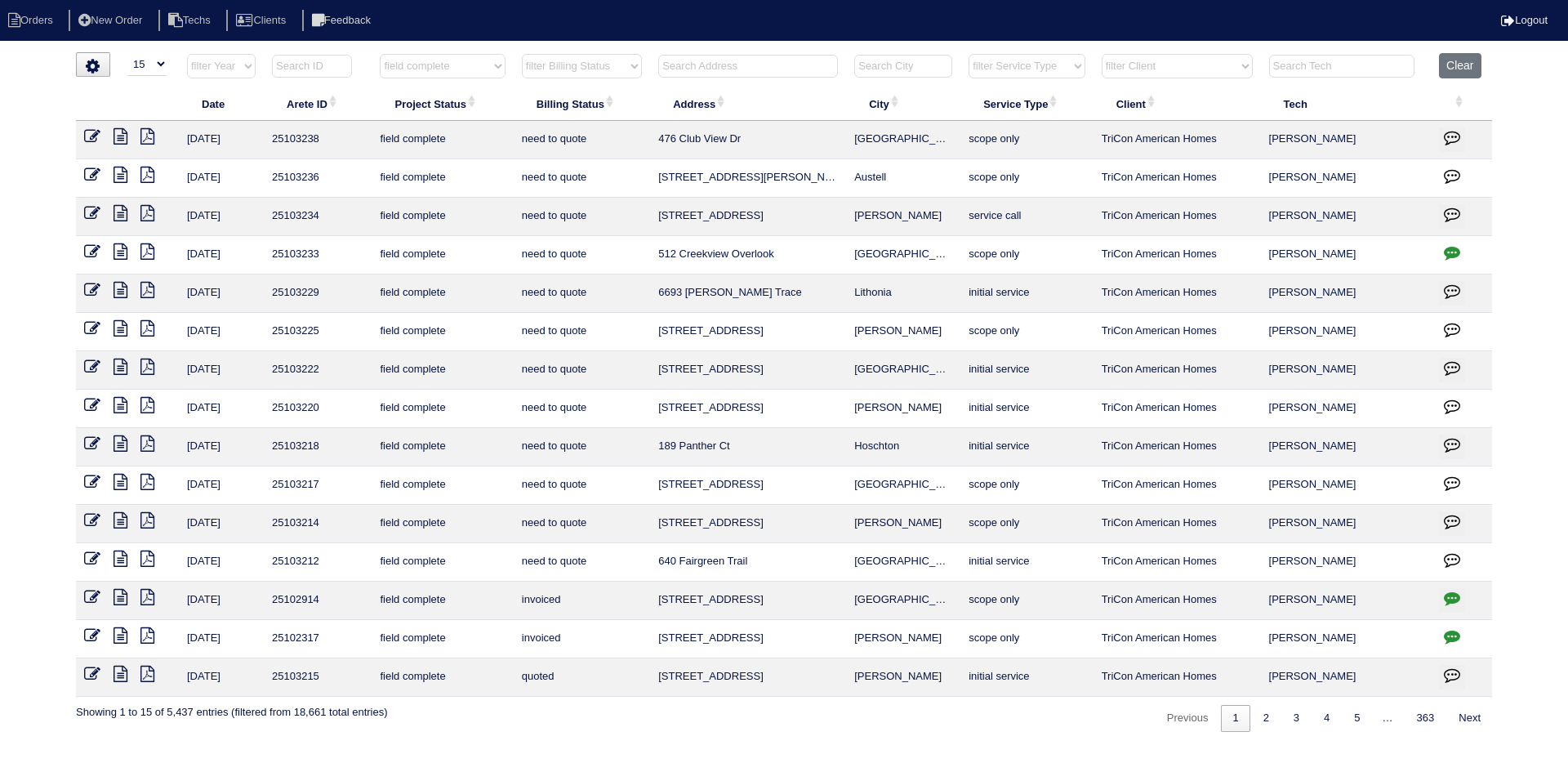
select select "need to quote"
click at [1252, 59] on th "filter Client -- Any Client -- Alan Luther American Homes 4 Rent Arete Personal…" at bounding box center [1176, 70] width 167 height 33
click at [1192, 64] on select "filter Client -- Any Client -- Alan Luther American Homes 4 Rent Arete Personal…" at bounding box center [1177, 66] width 151 height 24
select select "American Homes 4 Rent"
click at [1102, 54] on select "filter Client -- Any Client -- Alan Luther American Homes 4 Rent Arete Personal…" at bounding box center [1177, 66] width 151 height 24
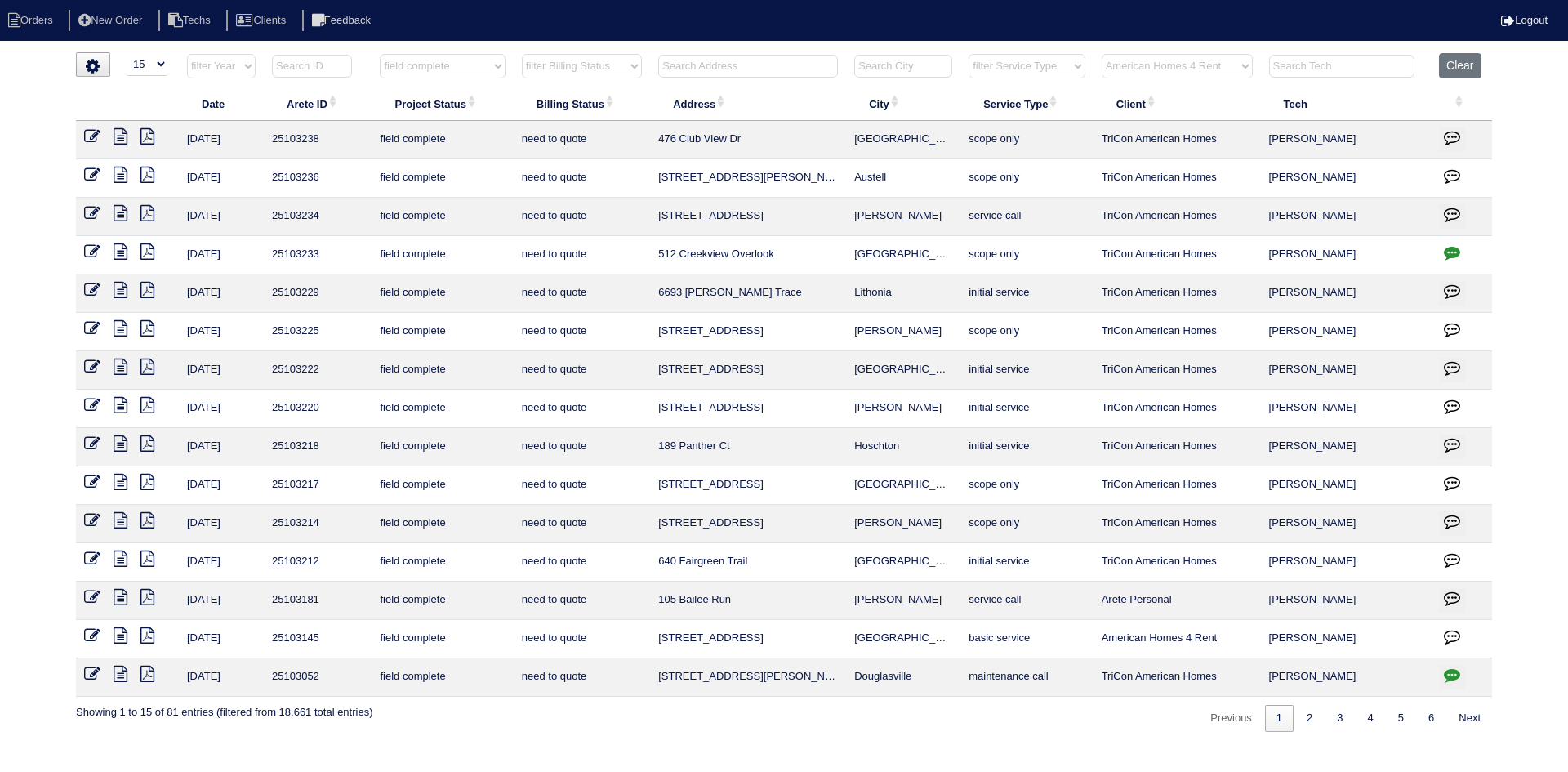
select select "field complete"
select select "need to quote"
select select "American Homes 4 Rent"
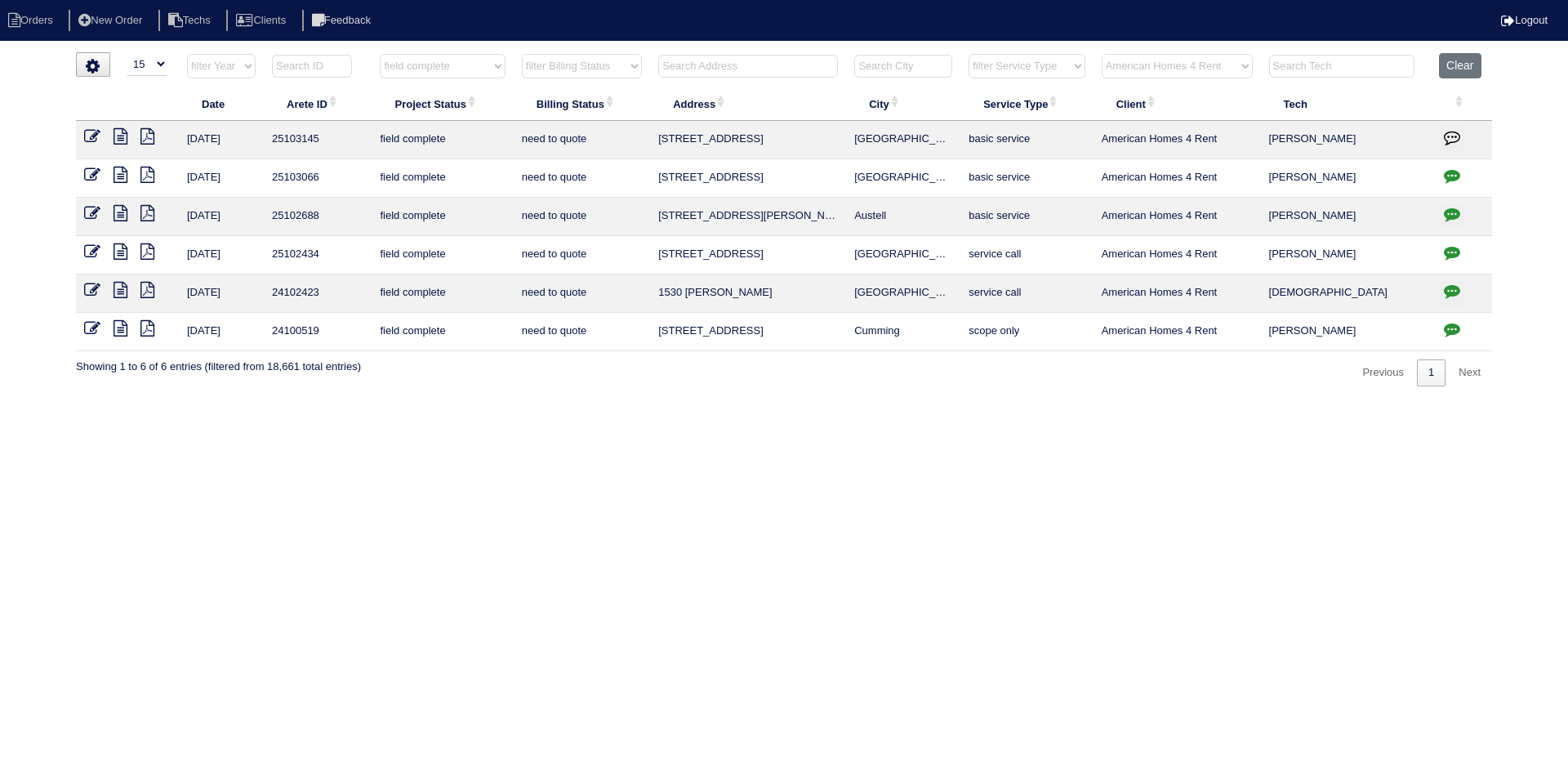
click at [1459, 211] on icon "button" at bounding box center [1452, 215] width 17 height 17
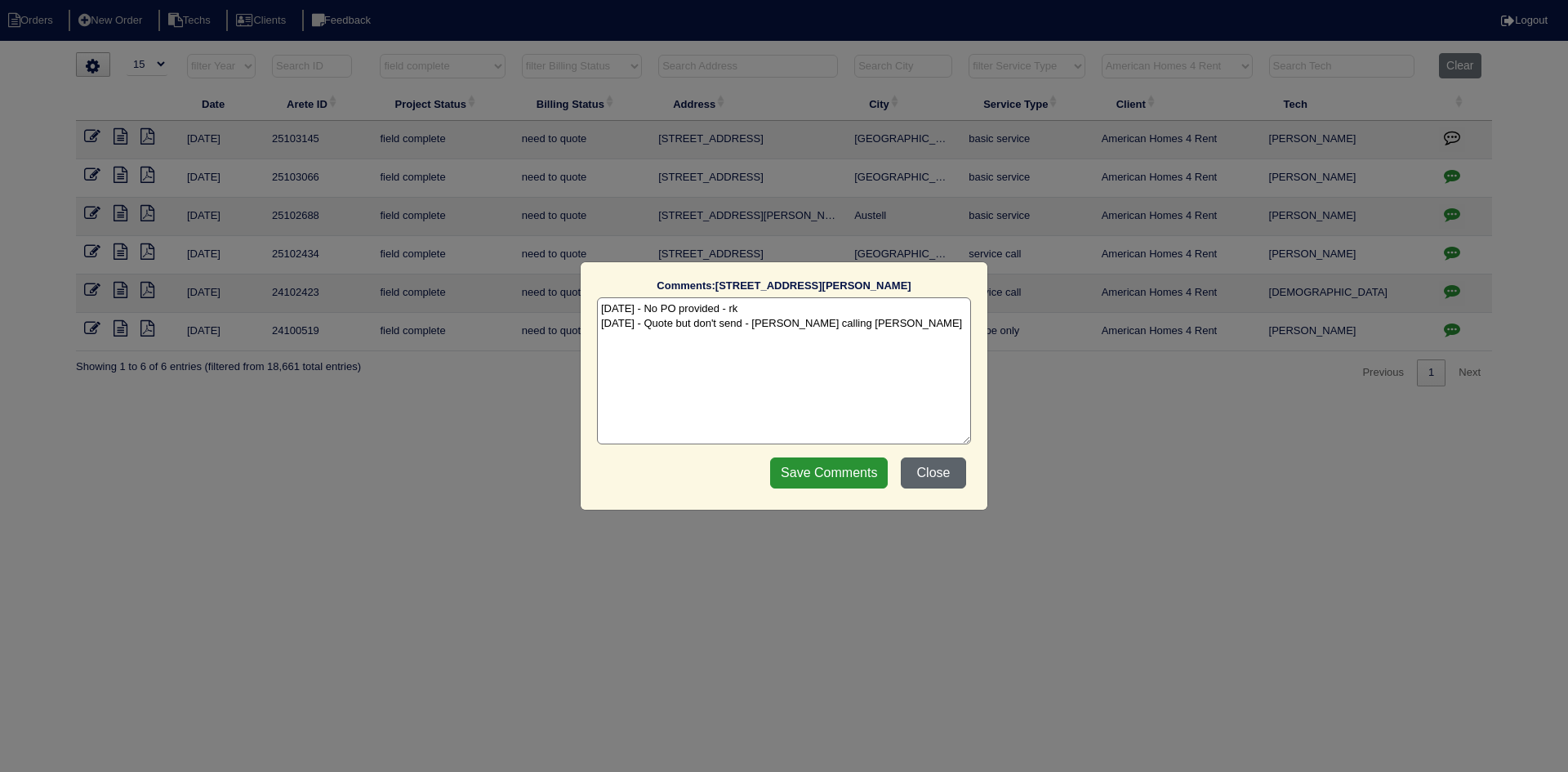
click at [938, 468] on button "Close" at bounding box center [934, 473] width 66 height 31
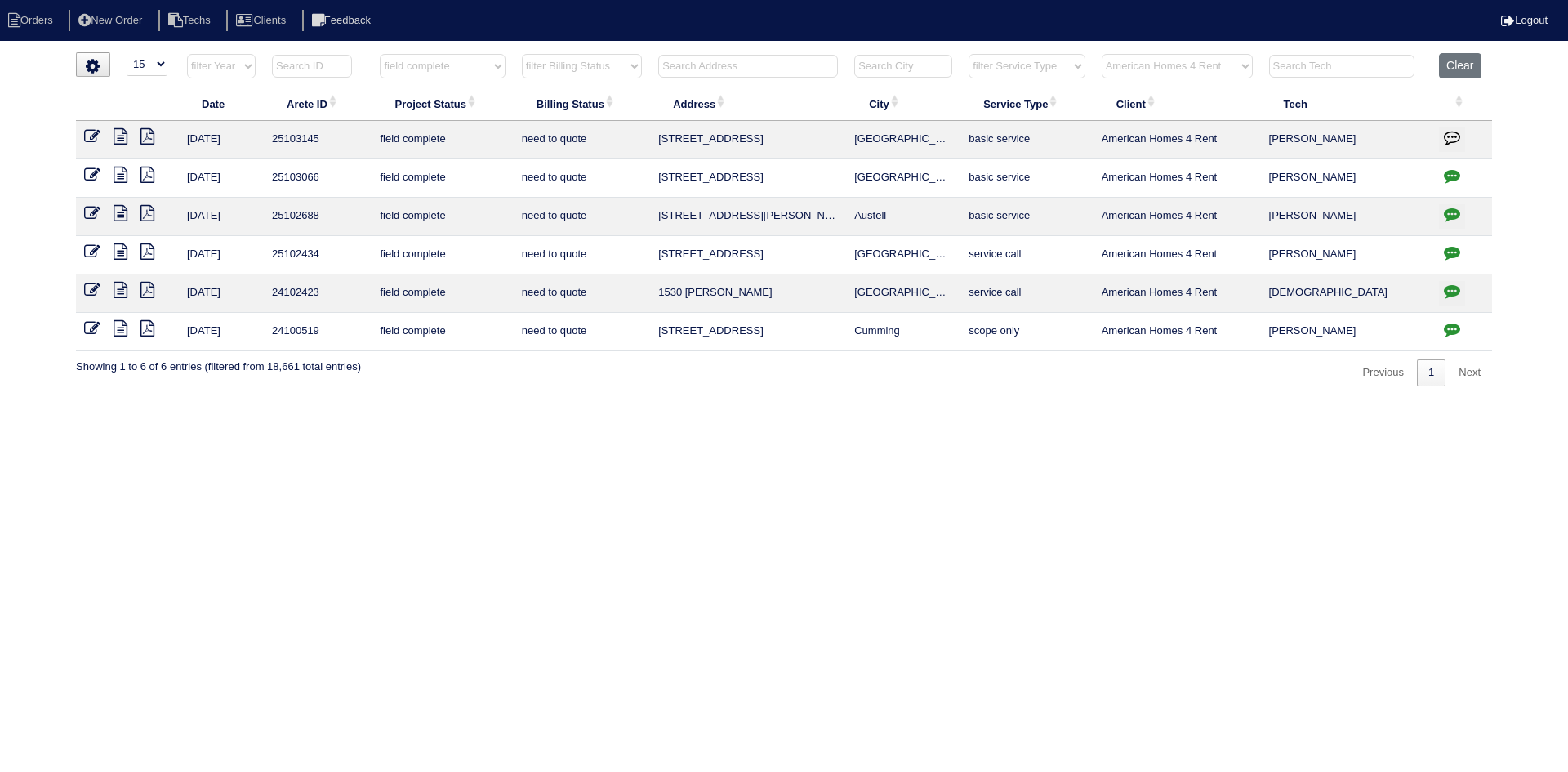
click at [1447, 171] on icon "button" at bounding box center [1452, 176] width 17 height 17
type textarea "8/28/25 - Texted Dan - how to handle no water to clean clogged condenser - pres…"
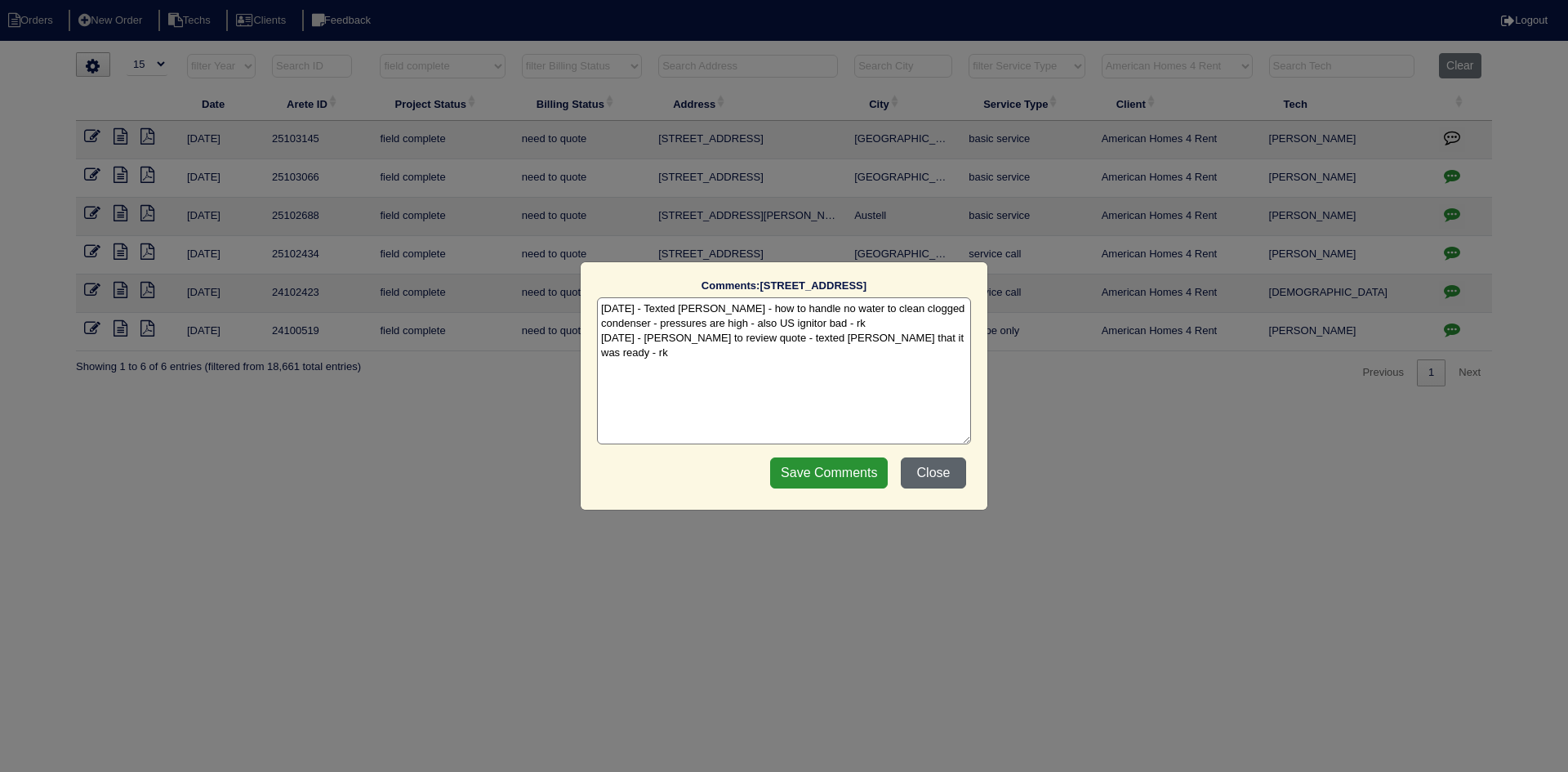
click at [938, 473] on button "Close" at bounding box center [934, 473] width 66 height 31
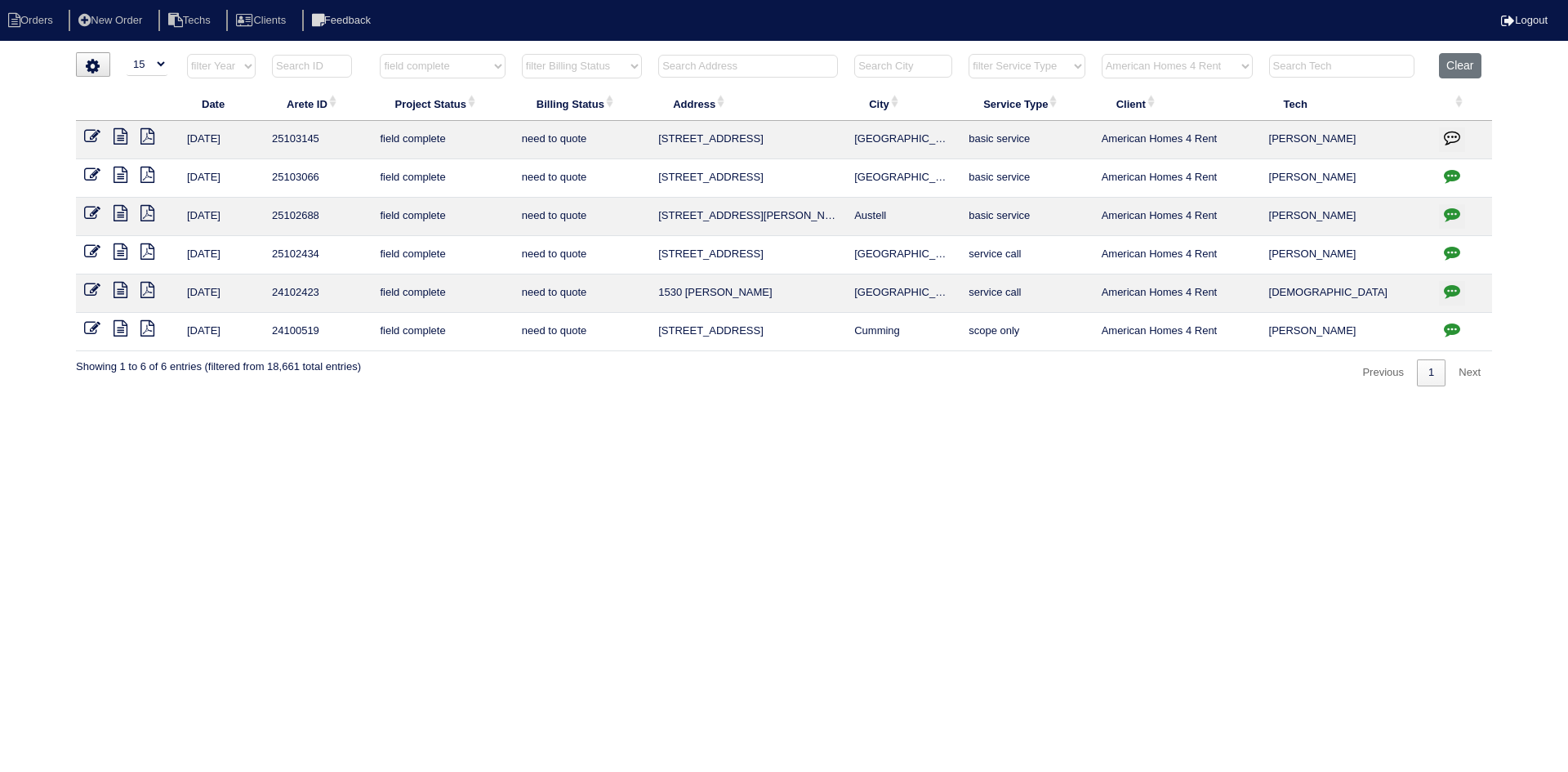
click at [115, 176] on icon at bounding box center [121, 175] width 14 height 17
click at [146, 136] on icon at bounding box center [147, 136] width 14 height 17
click at [118, 135] on icon at bounding box center [121, 136] width 14 height 17
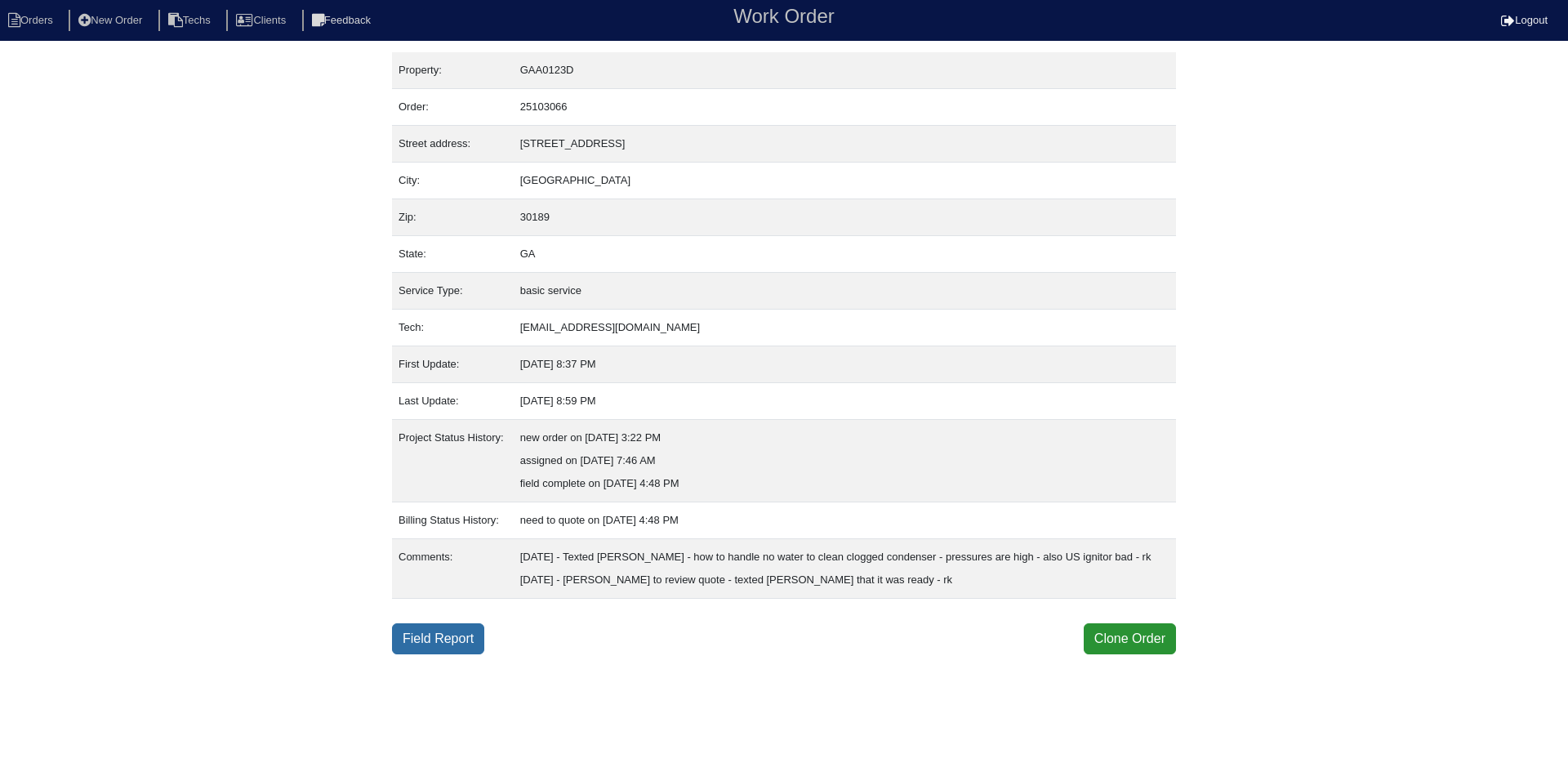
click at [428, 655] on link "Field Report" at bounding box center [438, 639] width 92 height 31
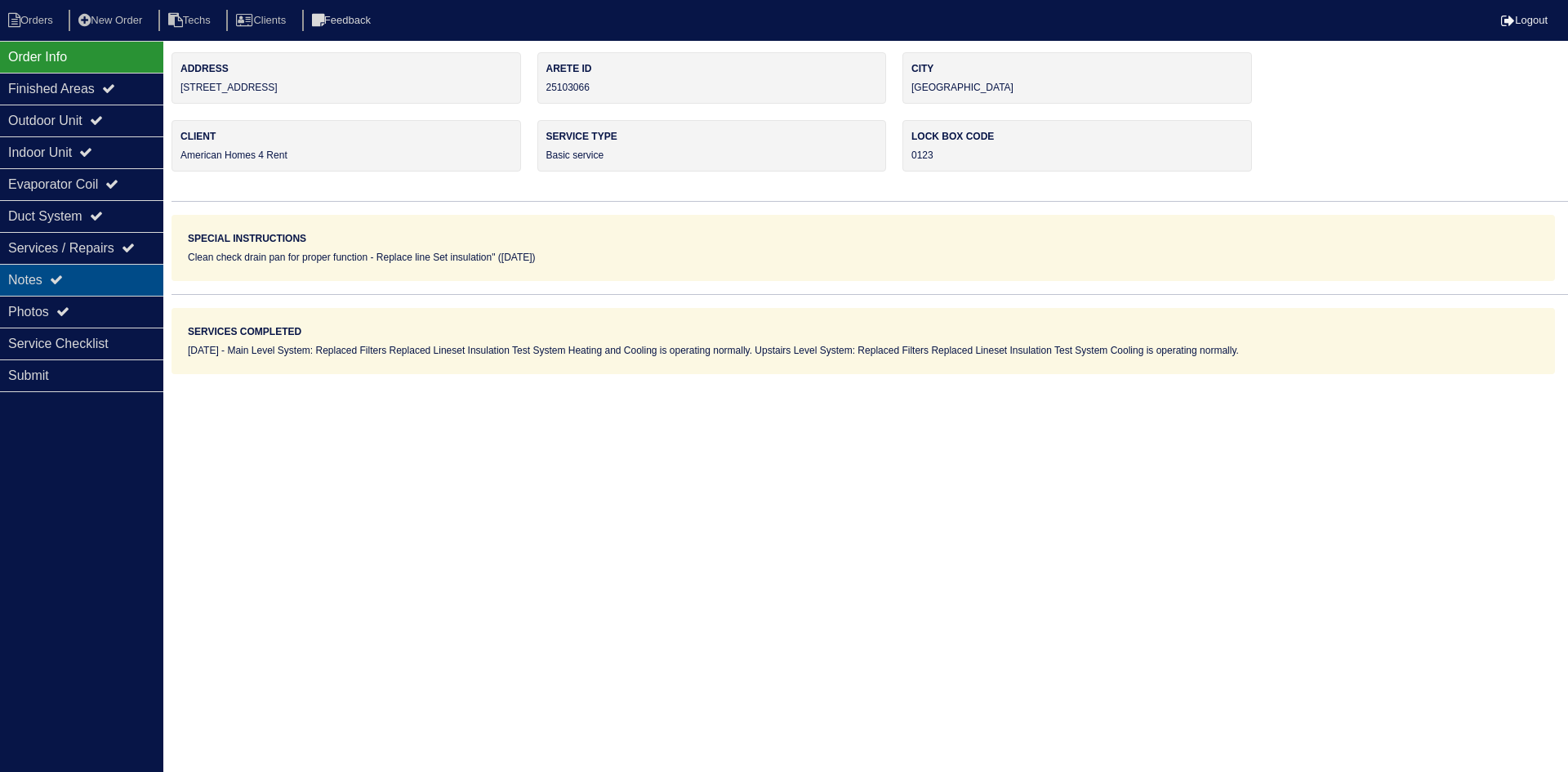
click at [78, 279] on div "Notes" at bounding box center [81, 280] width 163 height 32
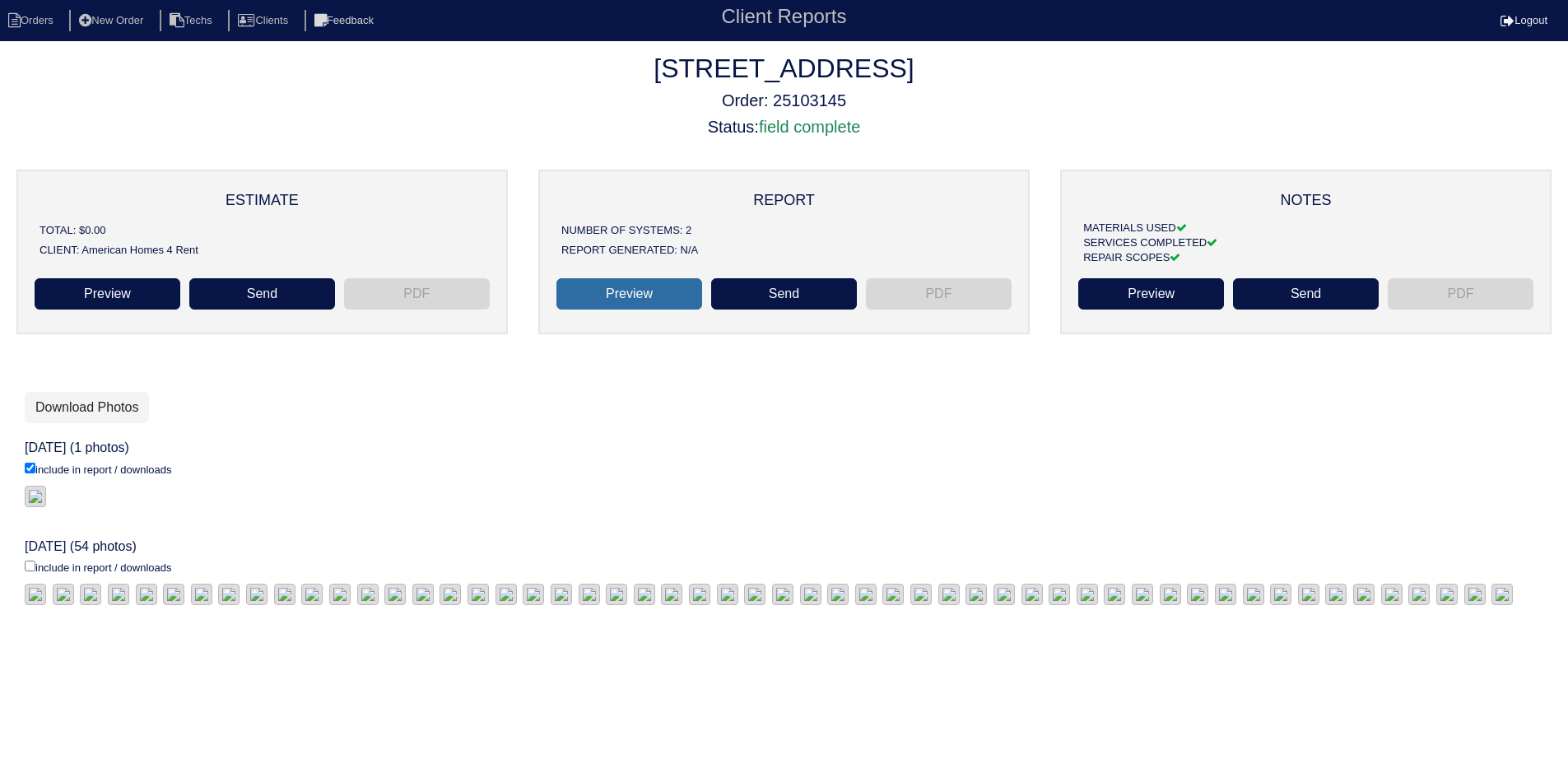
click at [629, 292] on link "Preview" at bounding box center [629, 293] width 146 height 31
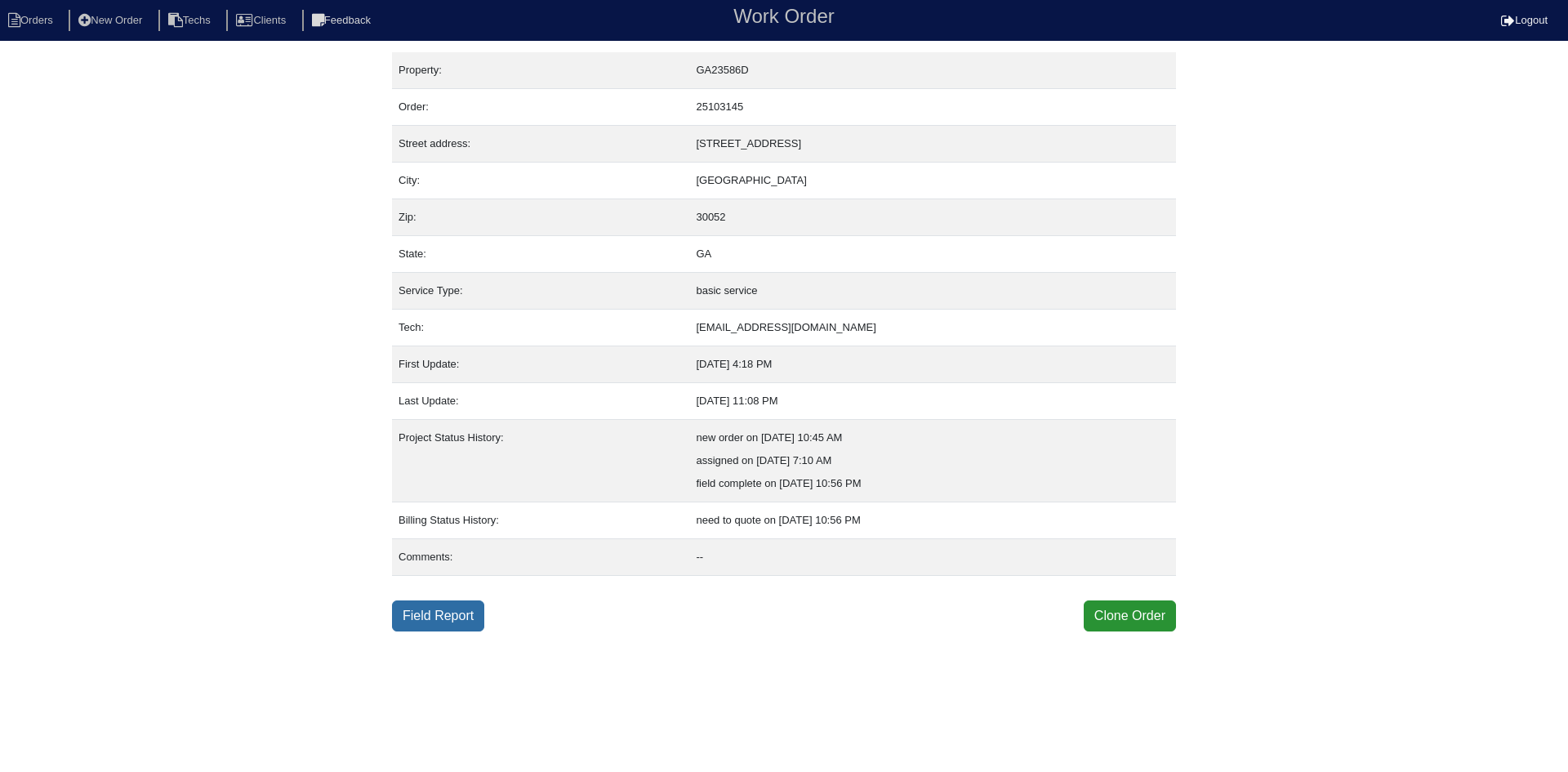
click at [427, 612] on link "Field Report" at bounding box center [438, 616] width 92 height 31
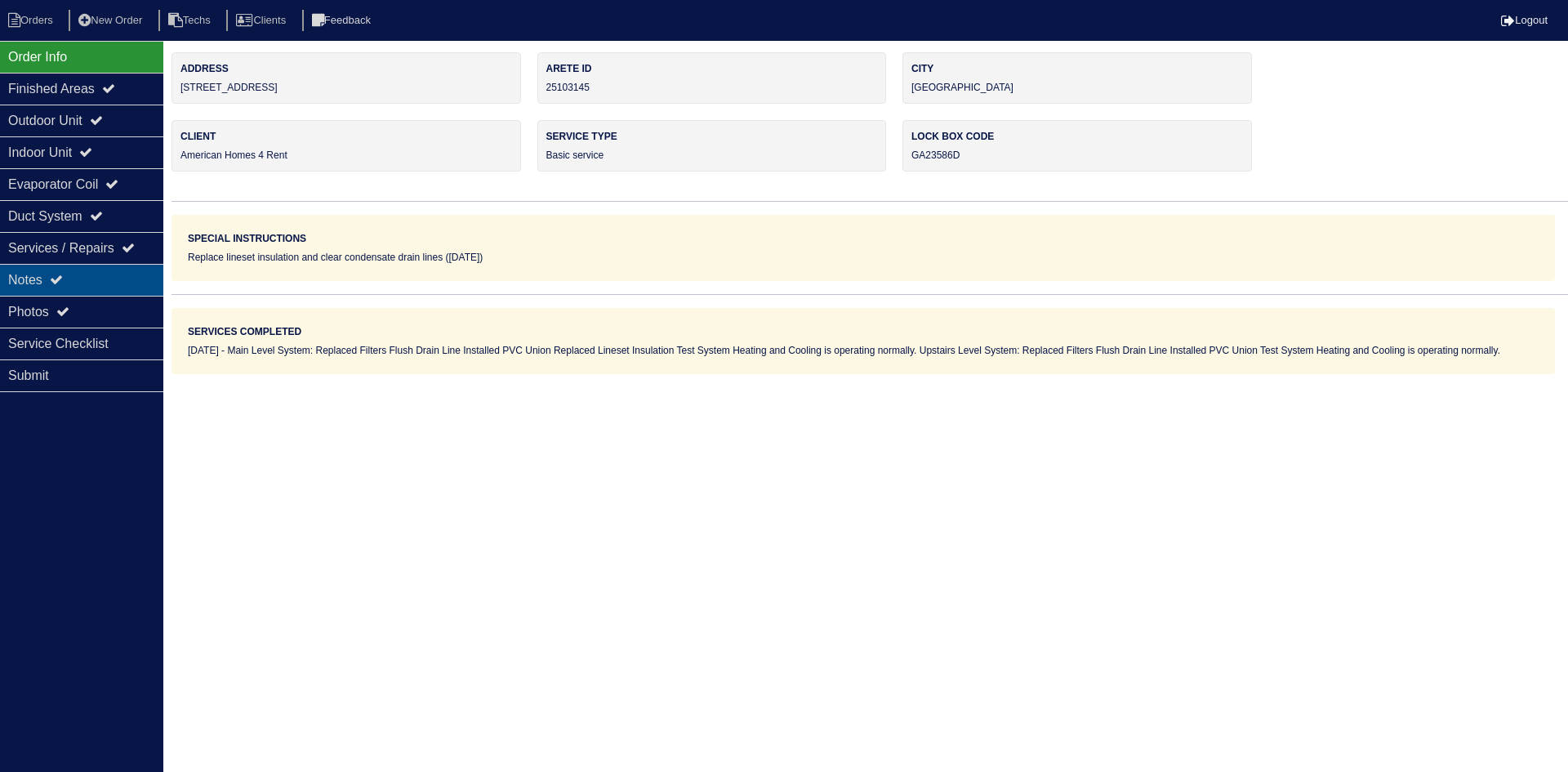
click at [63, 290] on div "Notes" at bounding box center [81, 280] width 163 height 32
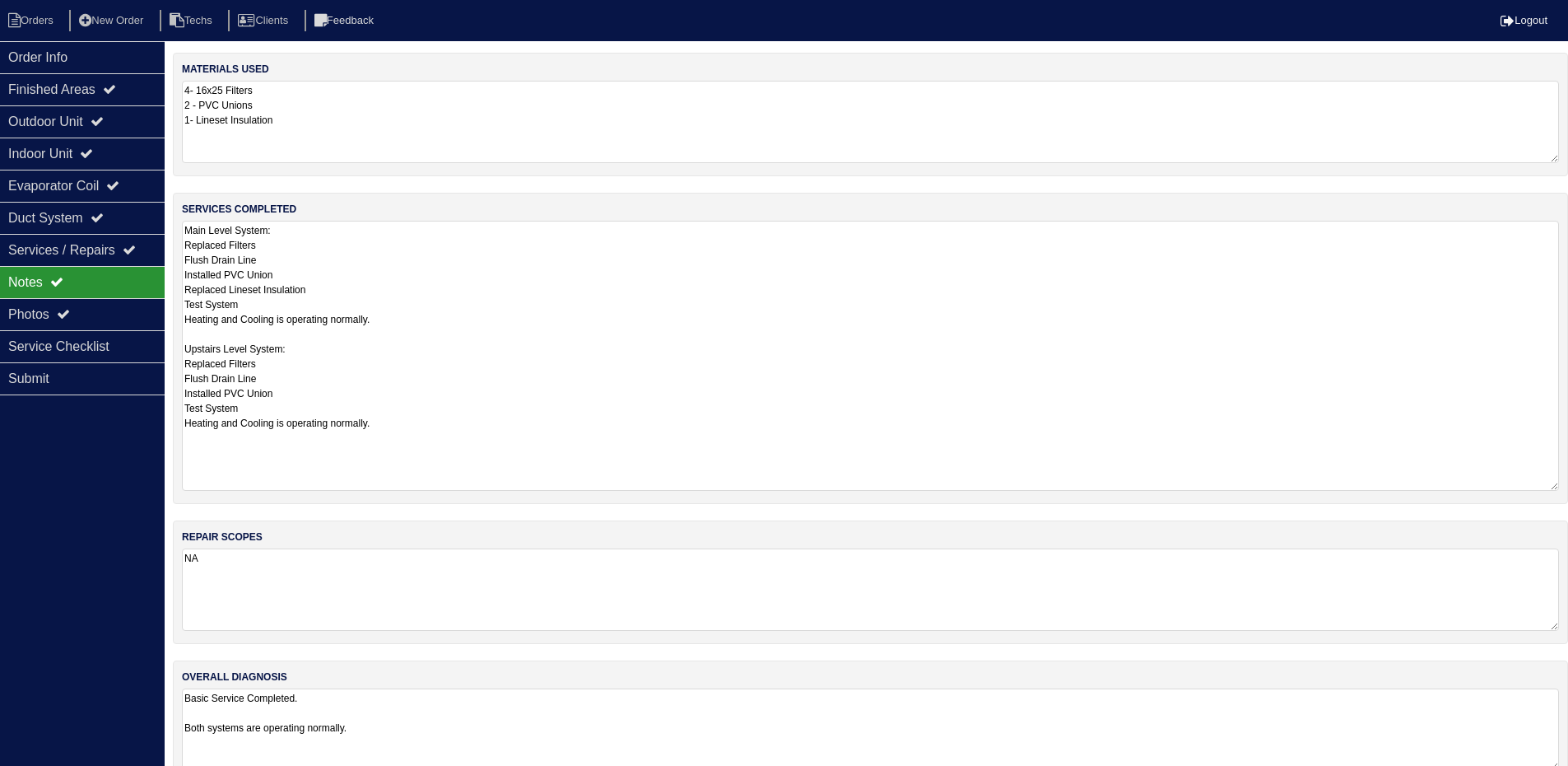
drag, startPoint x: 1567, startPoint y: 300, endPoint x: 1574, endPoint y: 488, distance: 188.1
click at [1568, 488] on html "Orders New Order Techs Clients Feedback Logout Orders New Order Users Clients M…" at bounding box center [784, 400] width 1568 height 800
click at [51, 121] on div "Outdoor Unit" at bounding box center [82, 122] width 164 height 32
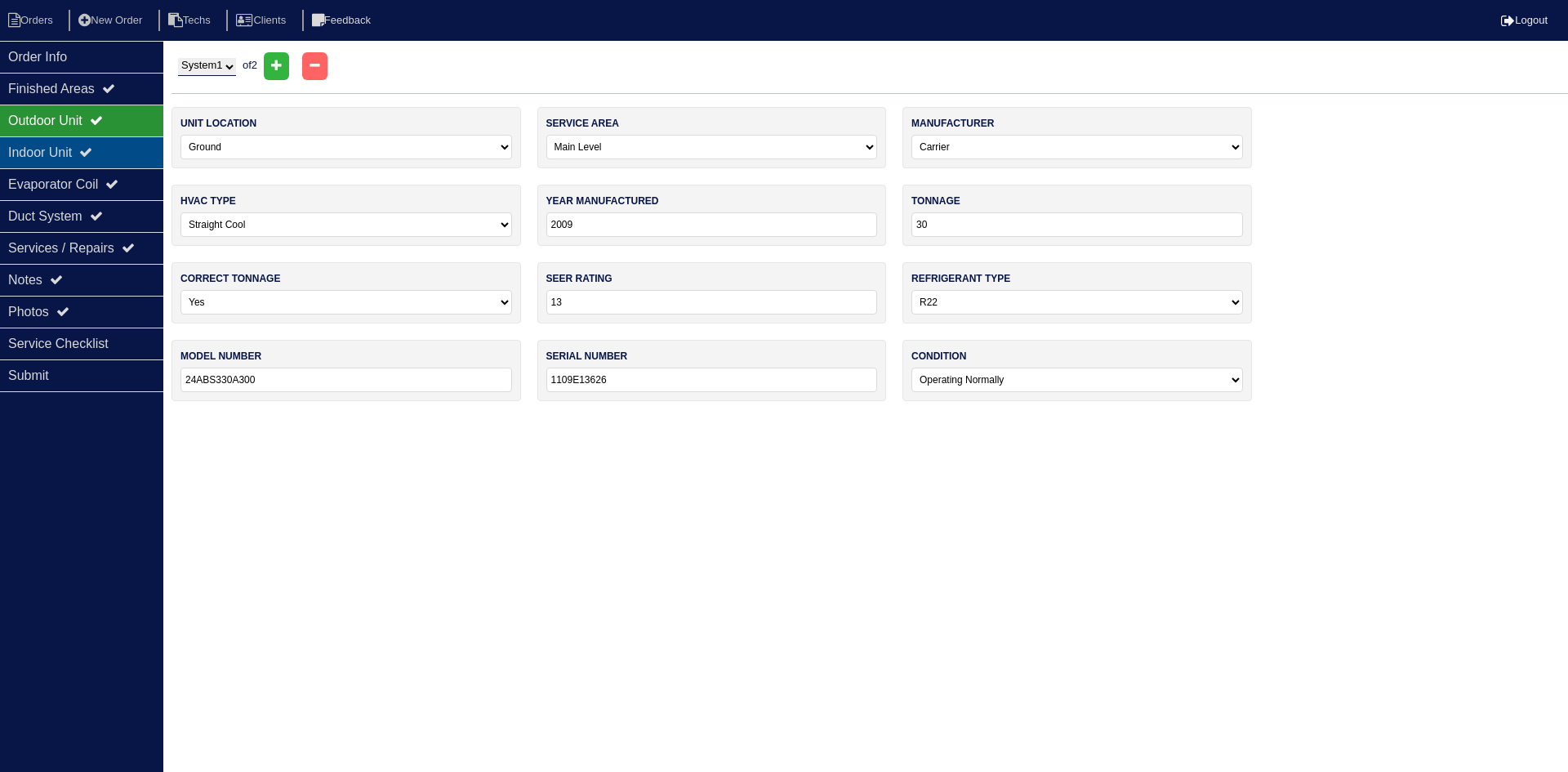
click at [52, 159] on div "Indoor Unit" at bounding box center [81, 152] width 163 height 32
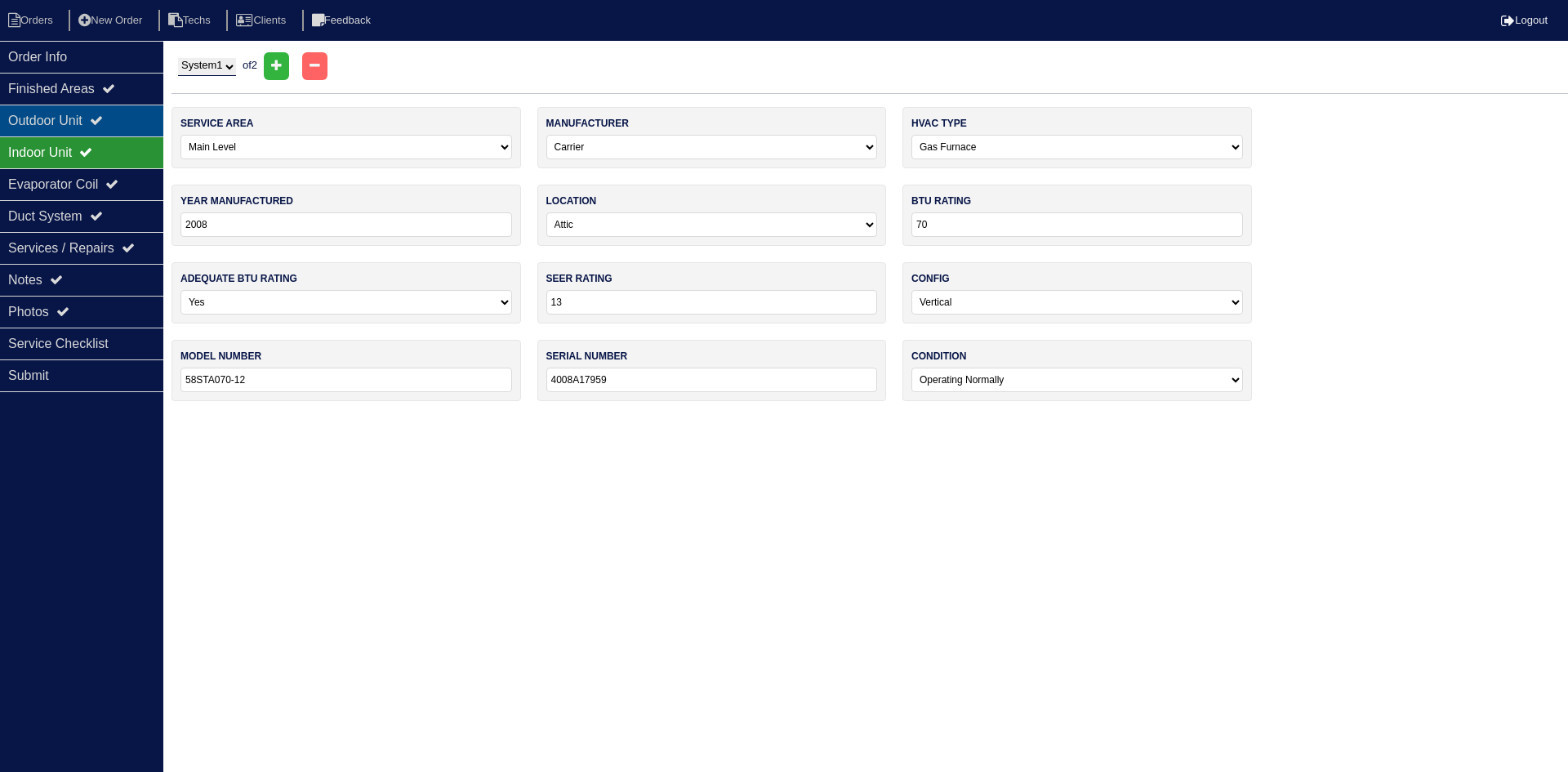
click at [60, 122] on div "Outdoor Unit" at bounding box center [81, 121] width 163 height 32
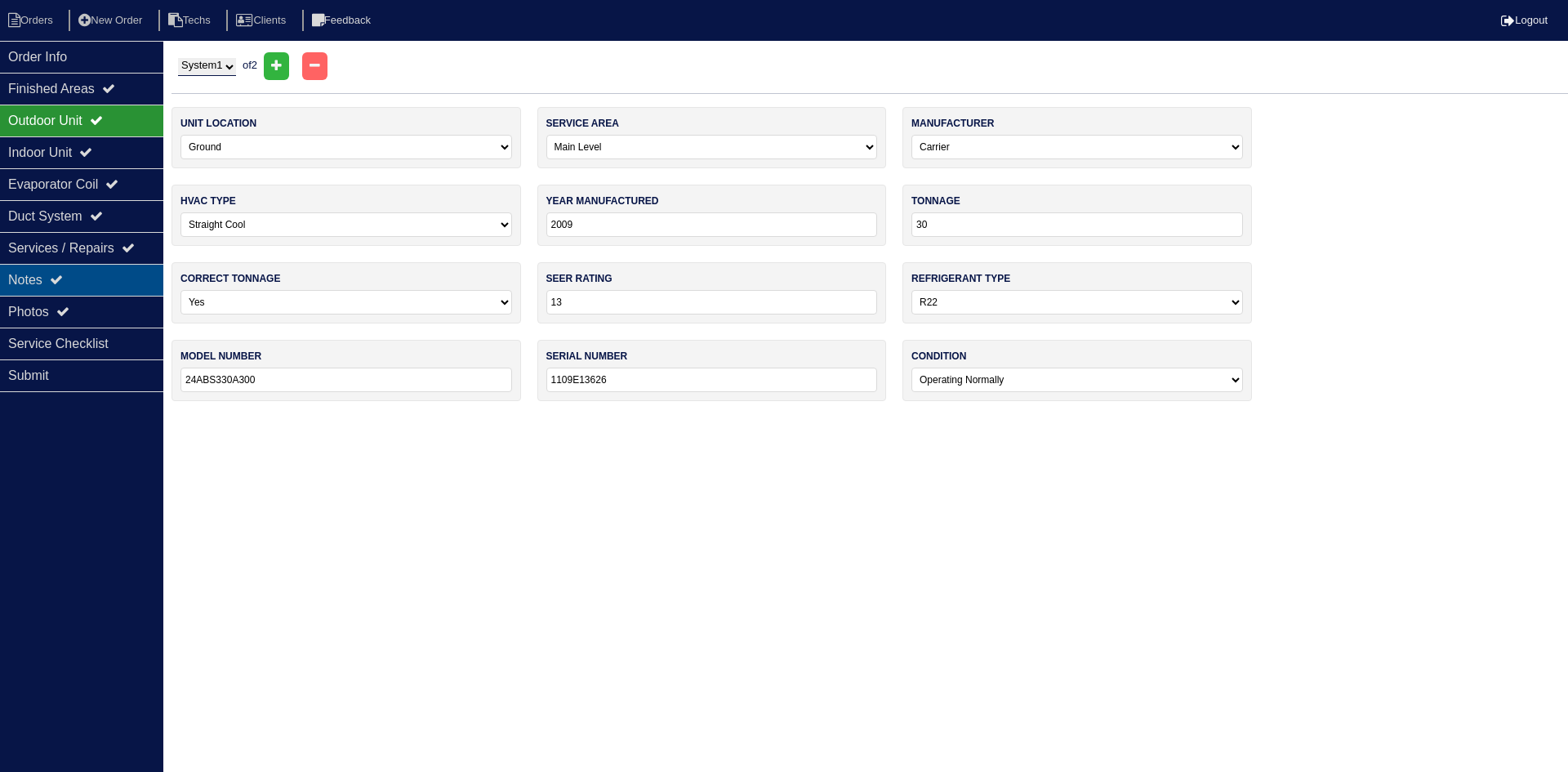
click at [85, 276] on div "Notes" at bounding box center [81, 280] width 163 height 32
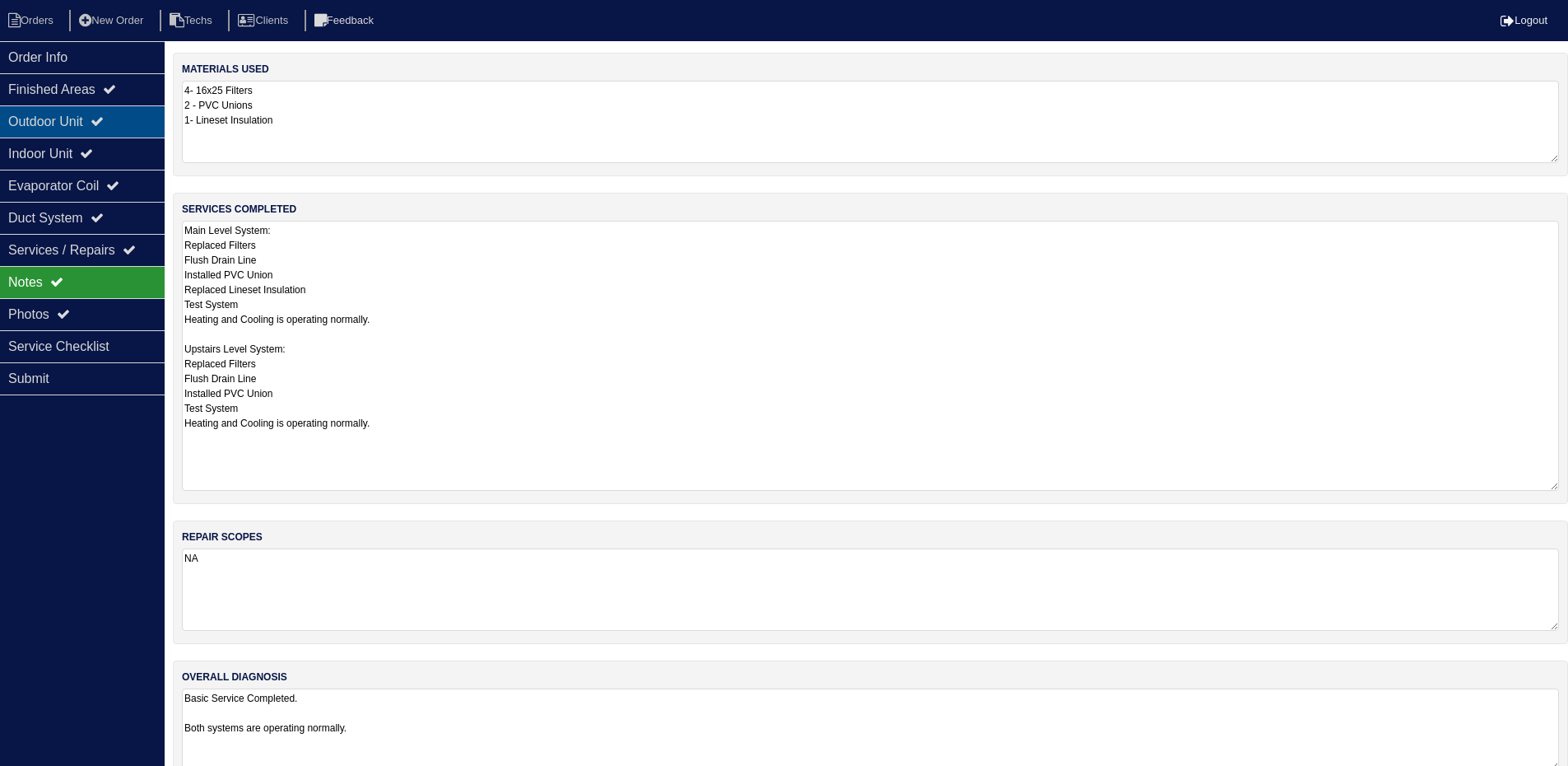
click at [111, 132] on div "Outdoor Unit" at bounding box center [82, 122] width 164 height 32
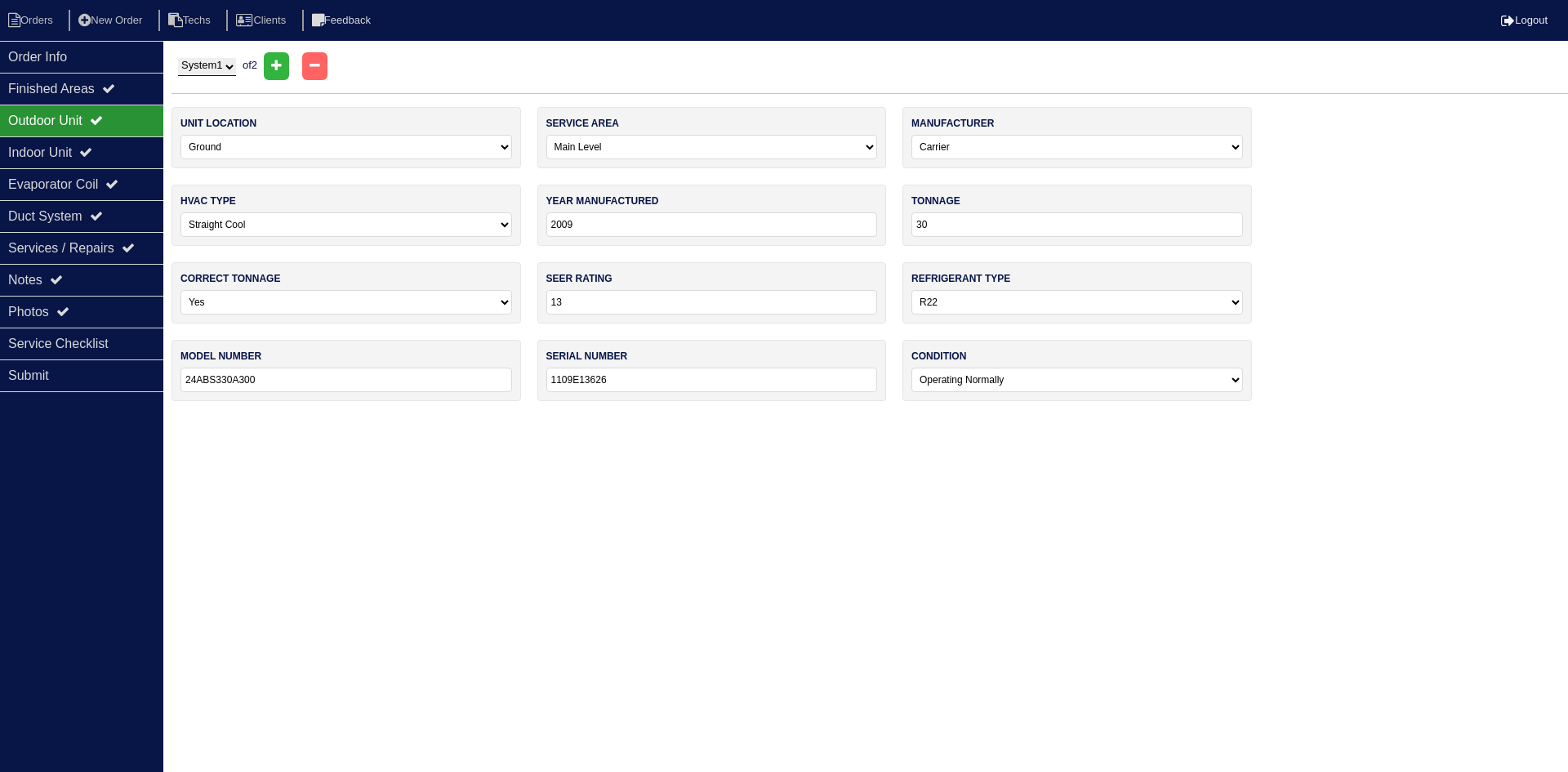
click at [214, 66] on select "System 1 System 2" at bounding box center [207, 67] width 58 height 18
select select "2"
click at [178, 58] on select "System 1 System 2" at bounding box center [207, 67] width 58 height 18
select select "1"
select select "Goodman"
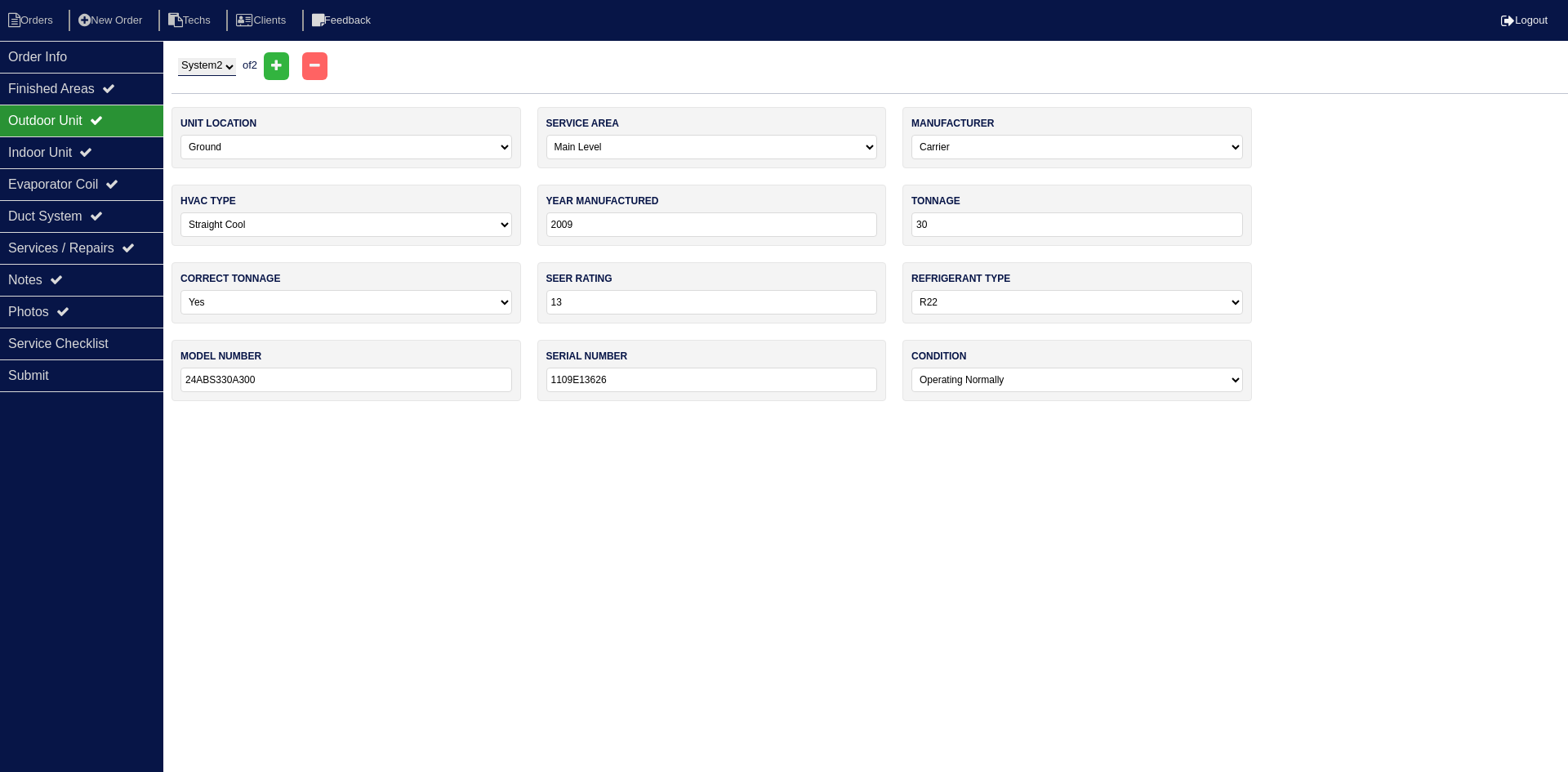
type input "2024"
type input "36"
type input "14"
select select "1"
type input "GSXN403610AB"
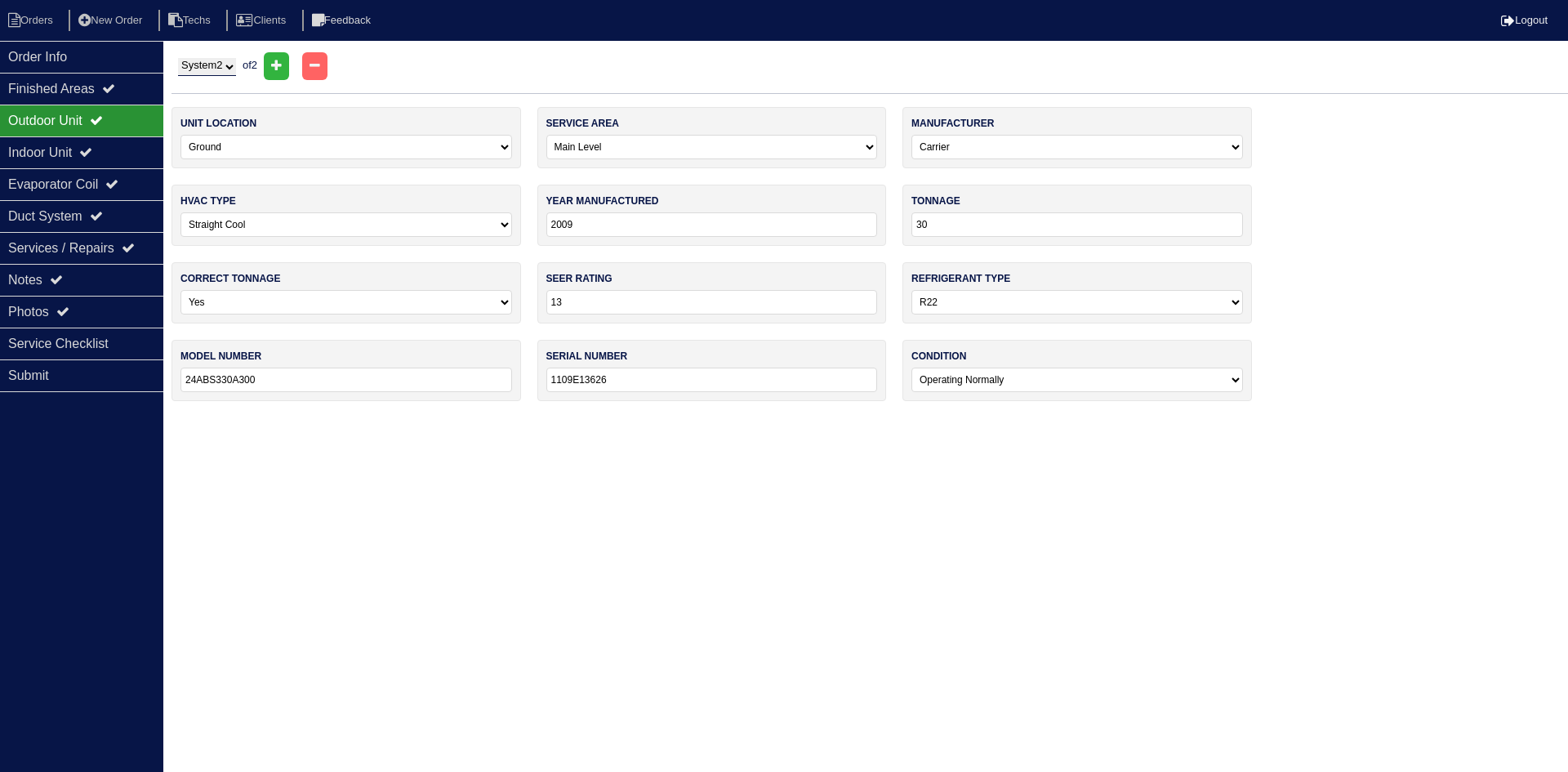
type input "2402127825"
select select "1"
type input "90"
type input "58STA090-14"
type input "4008A33224"
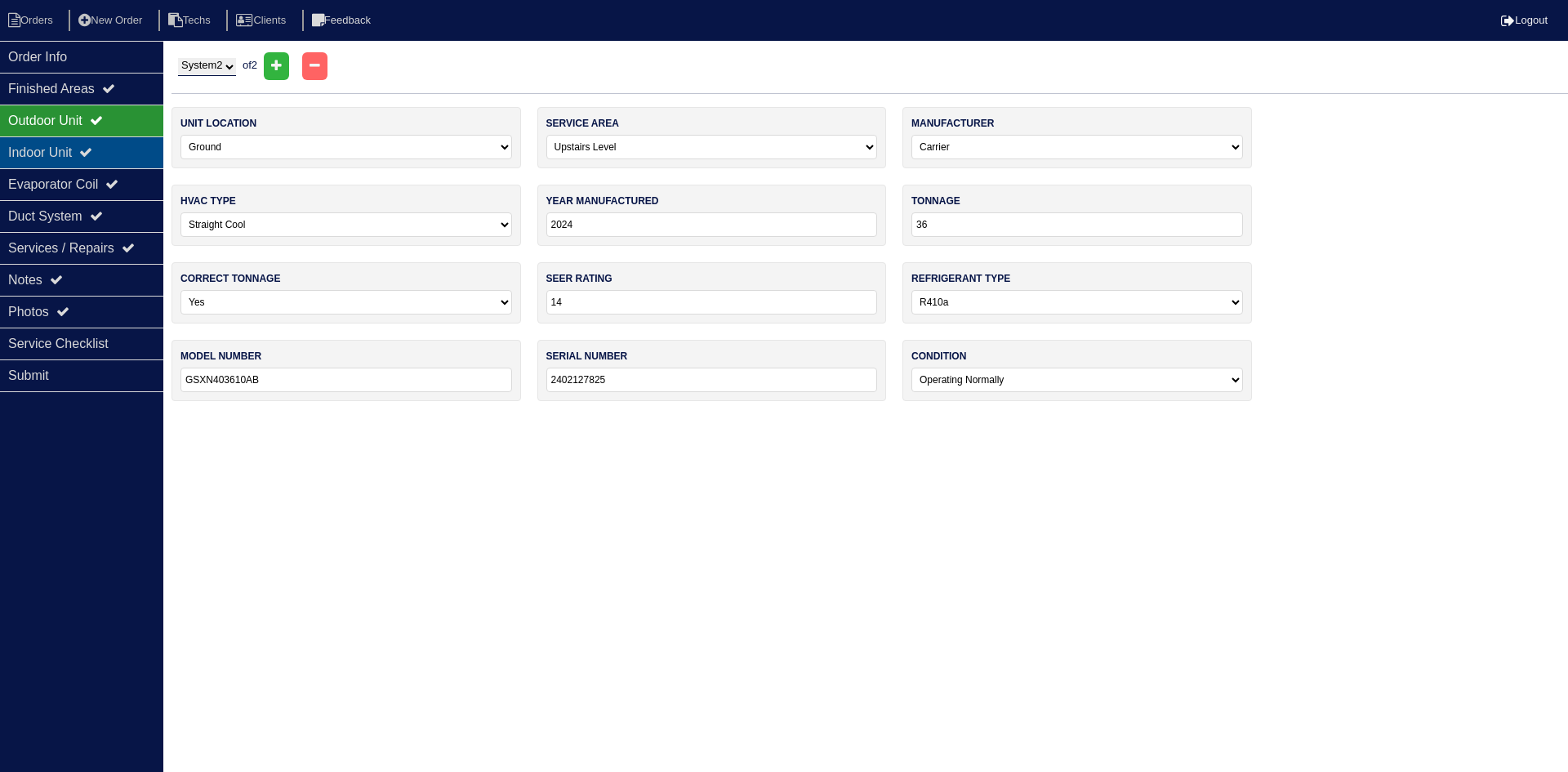
click at [92, 147] on icon at bounding box center [86, 152] width 13 height 13
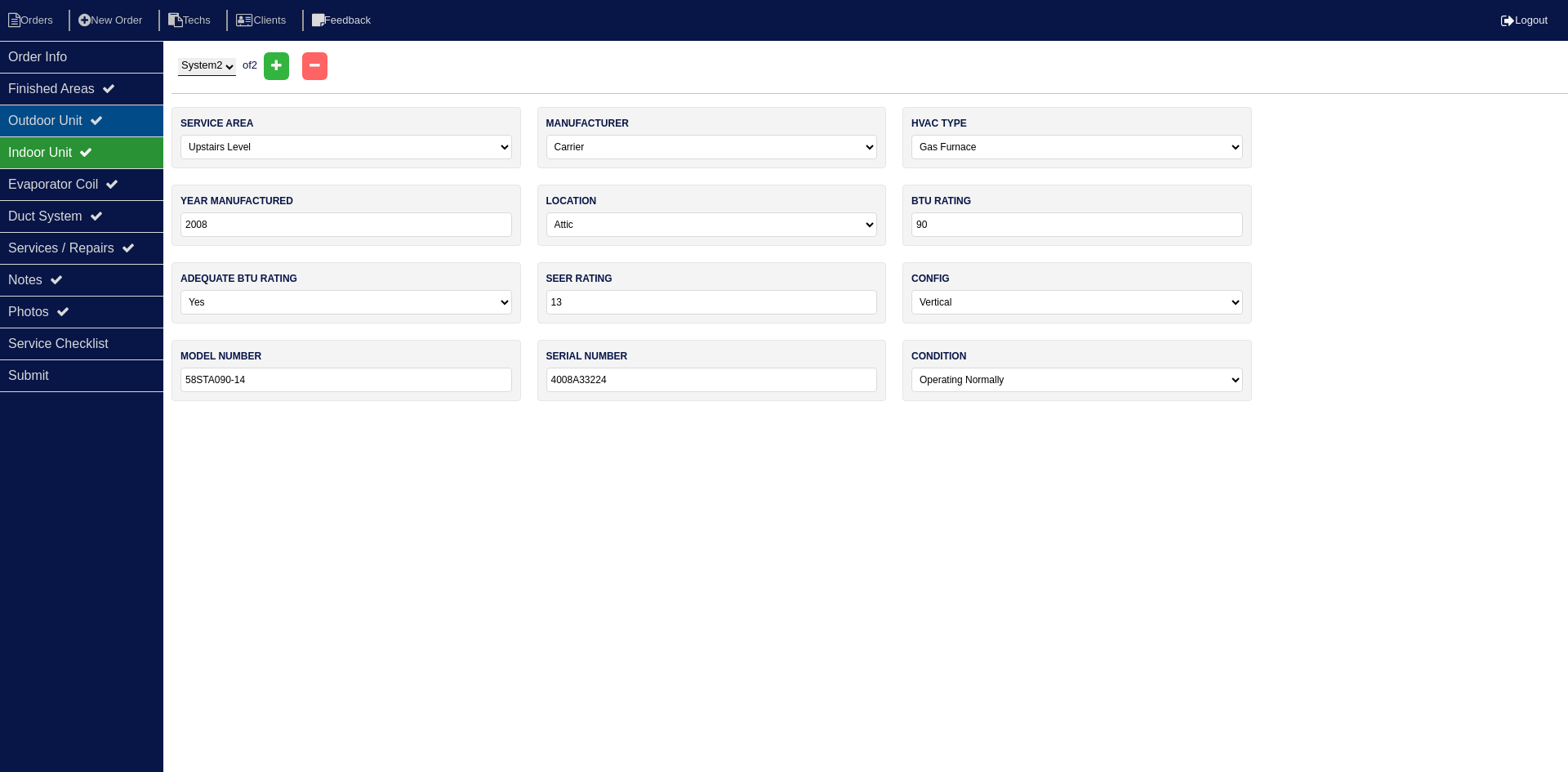
click at [86, 116] on div "Outdoor Unit" at bounding box center [81, 121] width 163 height 32
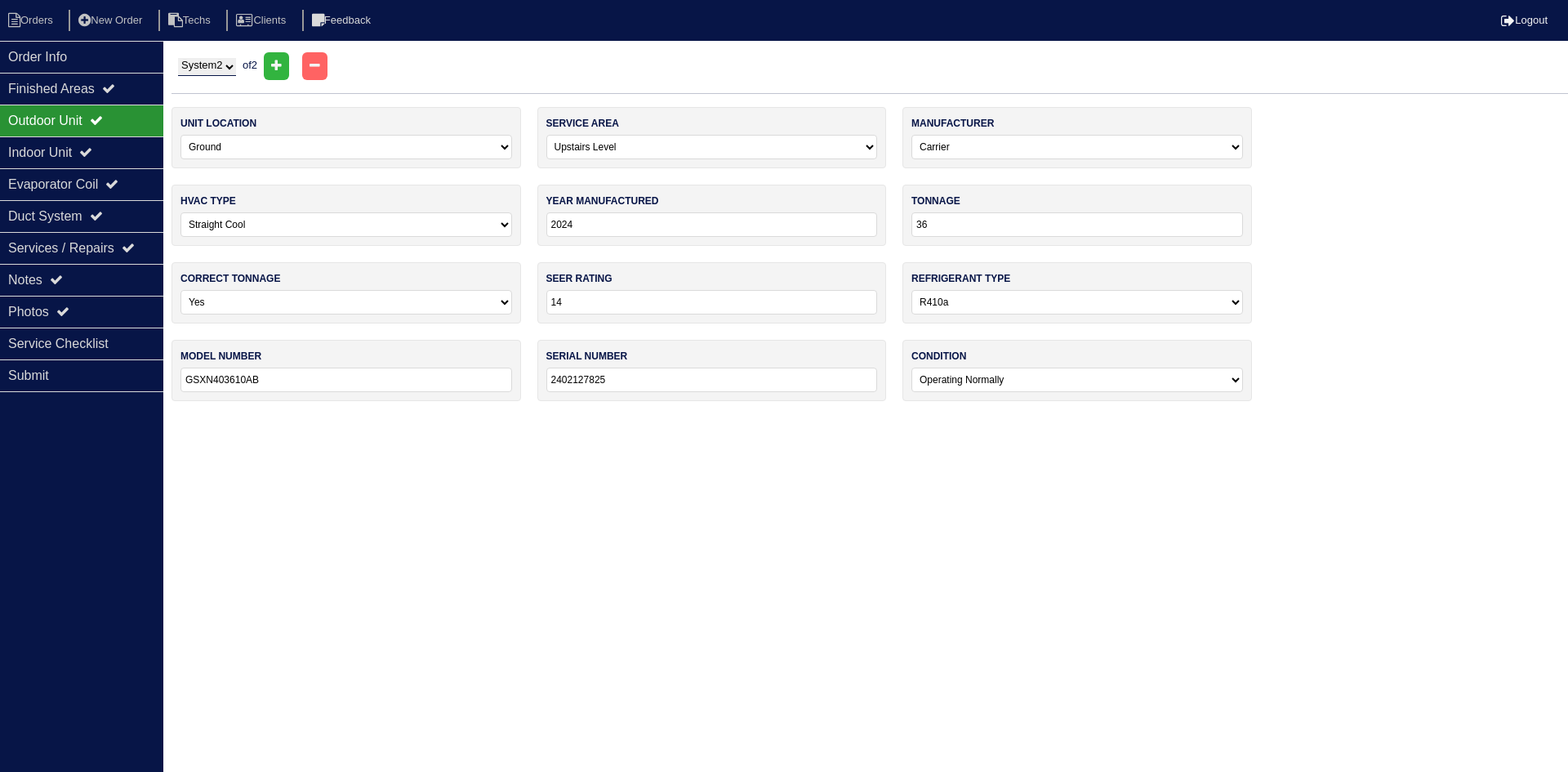
click at [206, 68] on select "System 1 System 2" at bounding box center [207, 67] width 58 height 18
select select "1"
click at [178, 58] on select "System 1 System 2" at bounding box center [207, 67] width 58 height 18
select select "0"
select select "Carrier"
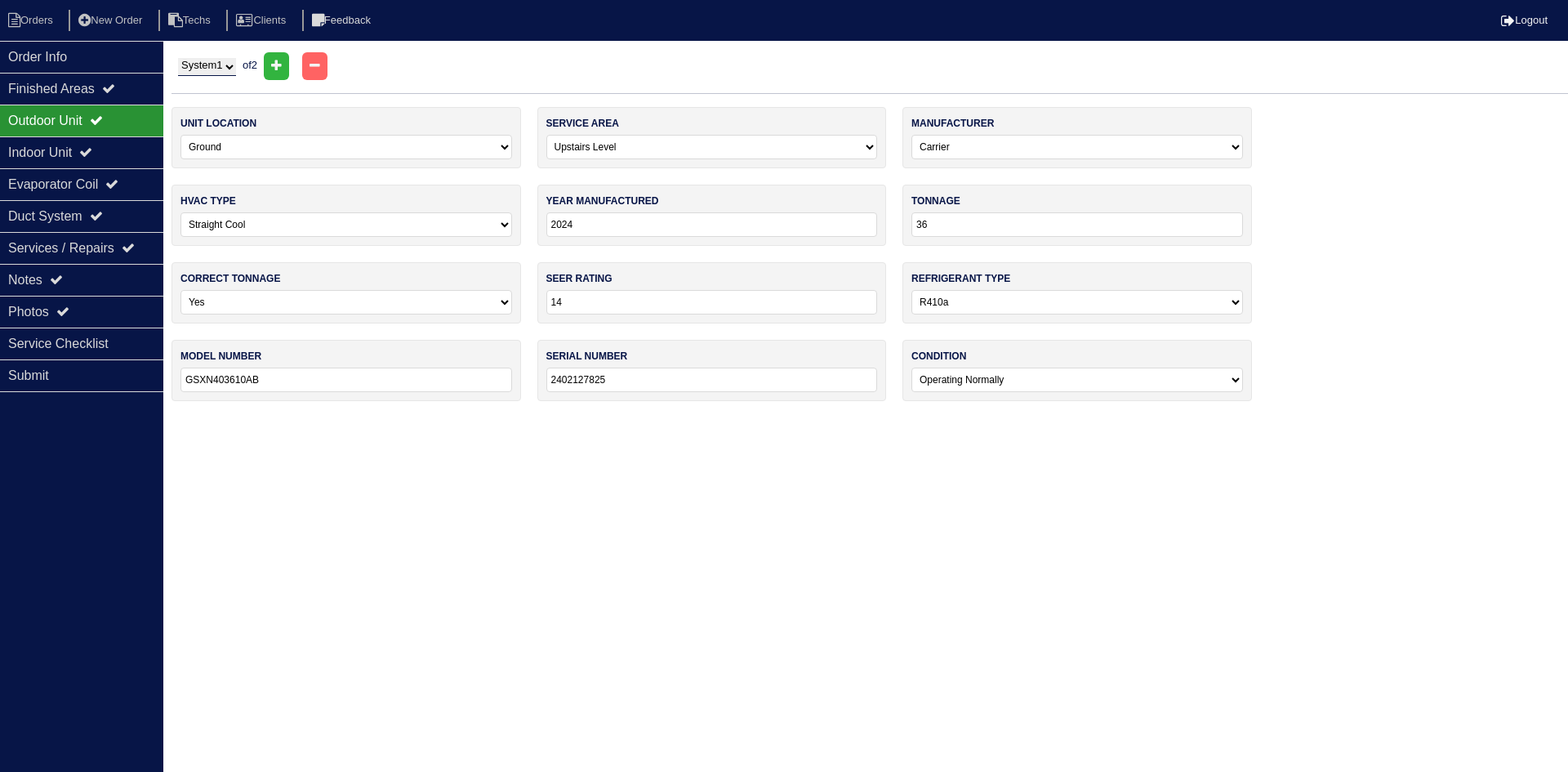
type input "2009"
type input "30"
type input "13"
select select "0"
type input "24ABS330A300"
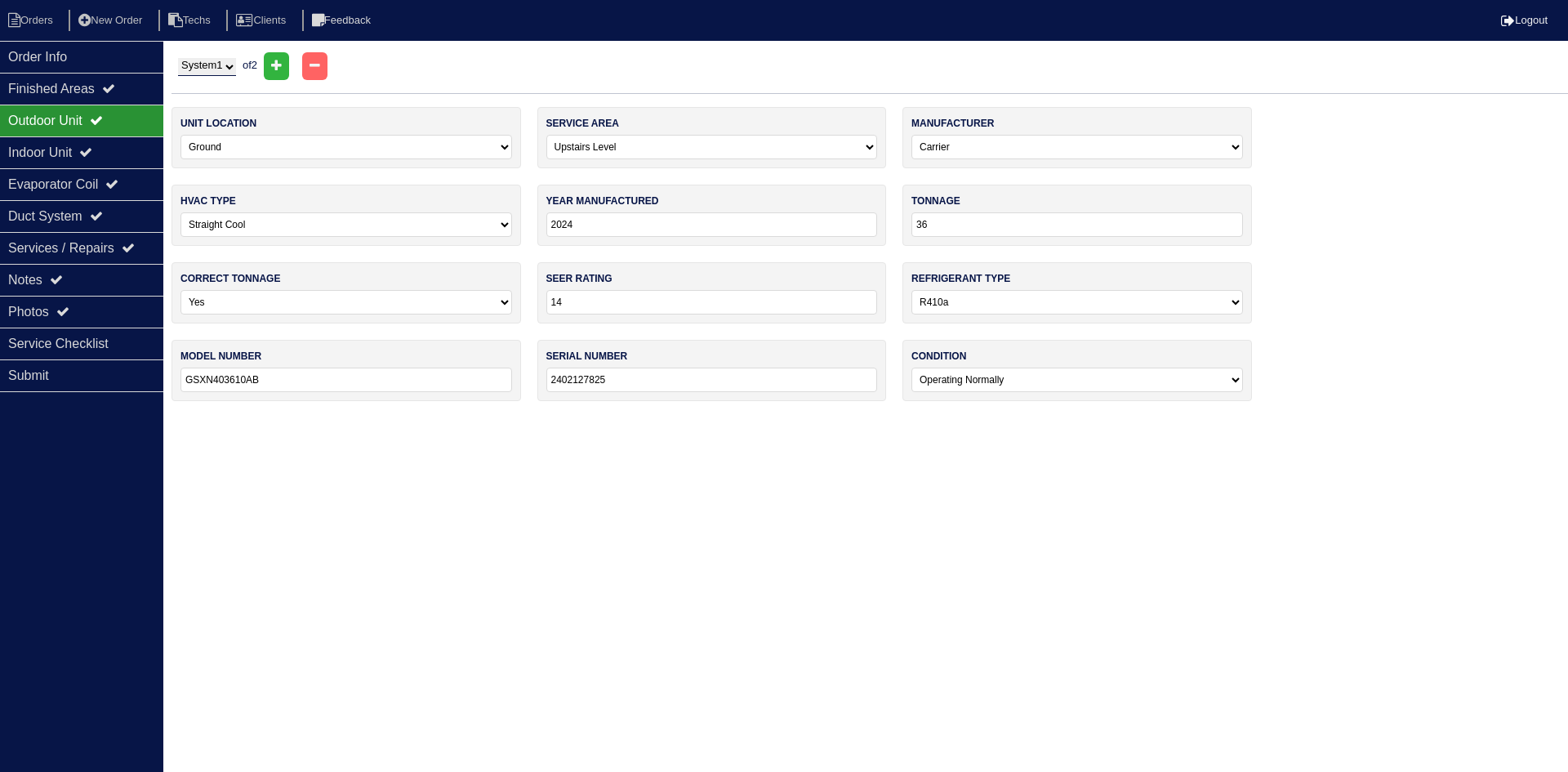
type input "1109E13626"
